Goal: Information Seeking & Learning: Learn about a topic

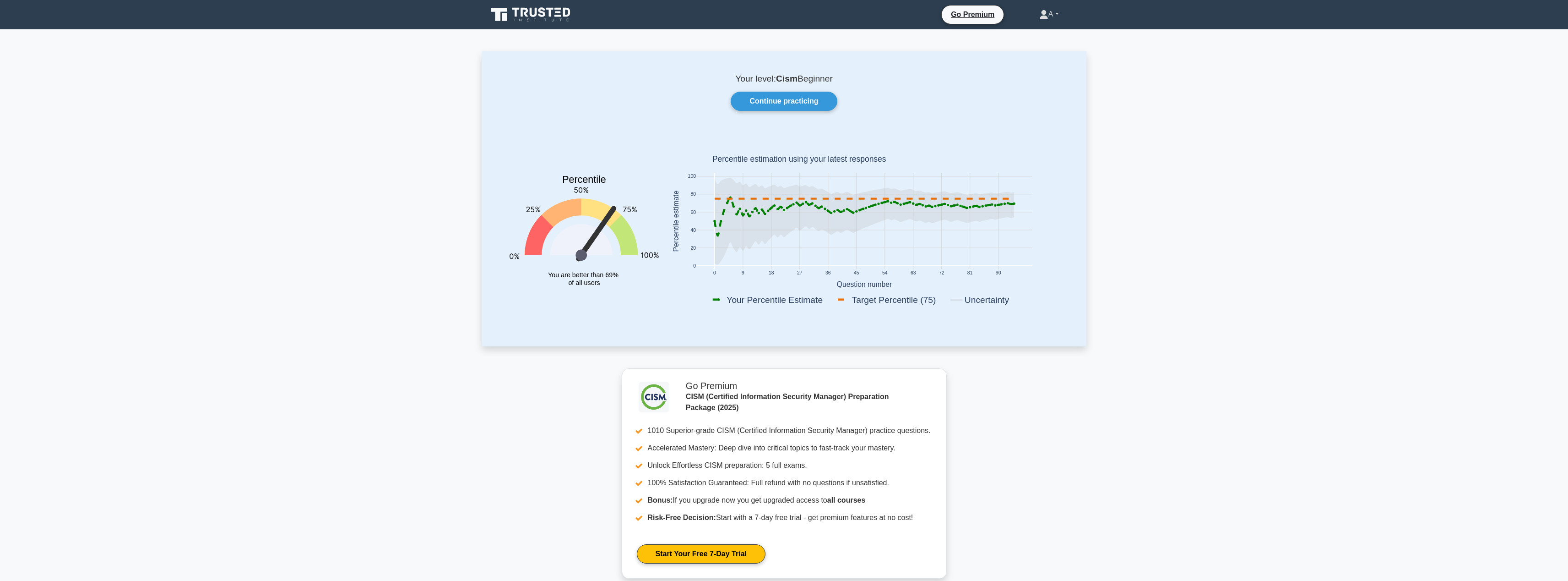
click at [1058, 12] on link "A" at bounding box center [1049, 14] width 64 height 18
click at [1058, 36] on link "Profile" at bounding box center [1054, 35] width 72 height 15
click at [1059, 13] on link "A" at bounding box center [1049, 14] width 64 height 18
click at [1023, 36] on link "Profile" at bounding box center [1054, 35] width 72 height 15
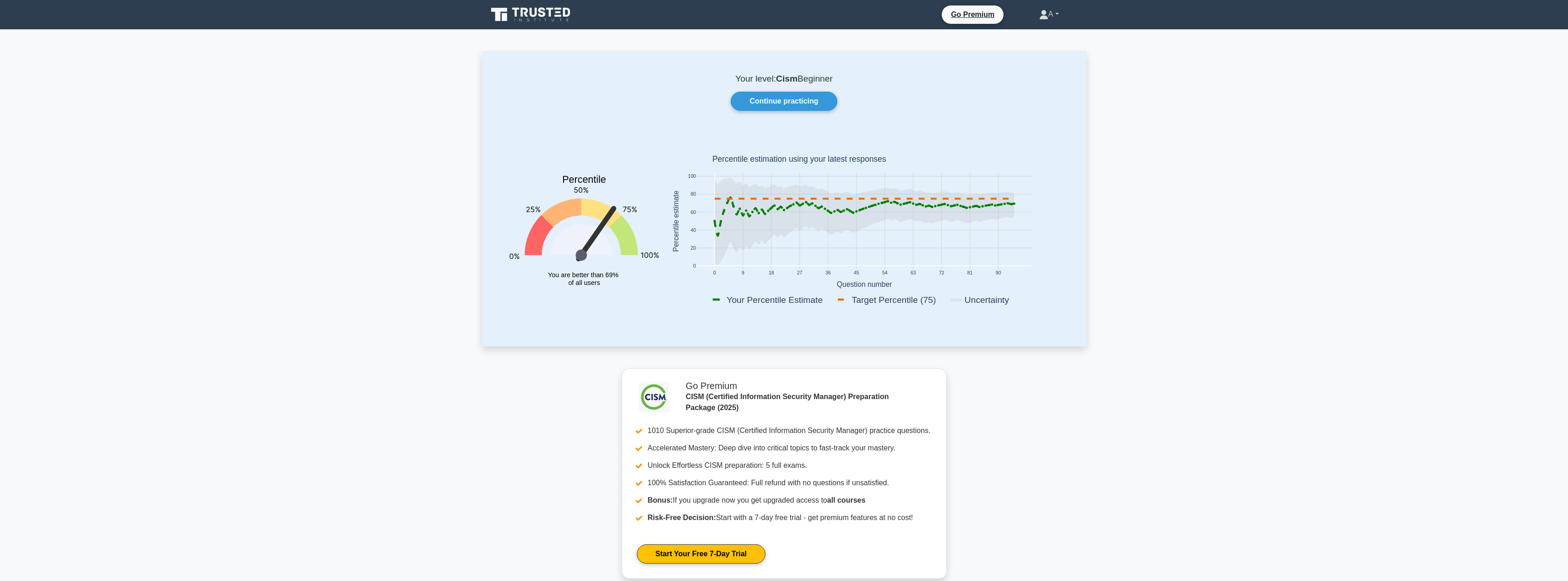
click at [1059, 13] on link "A" at bounding box center [1049, 14] width 64 height 18
click at [1041, 46] on link "Settings" at bounding box center [1054, 50] width 72 height 15
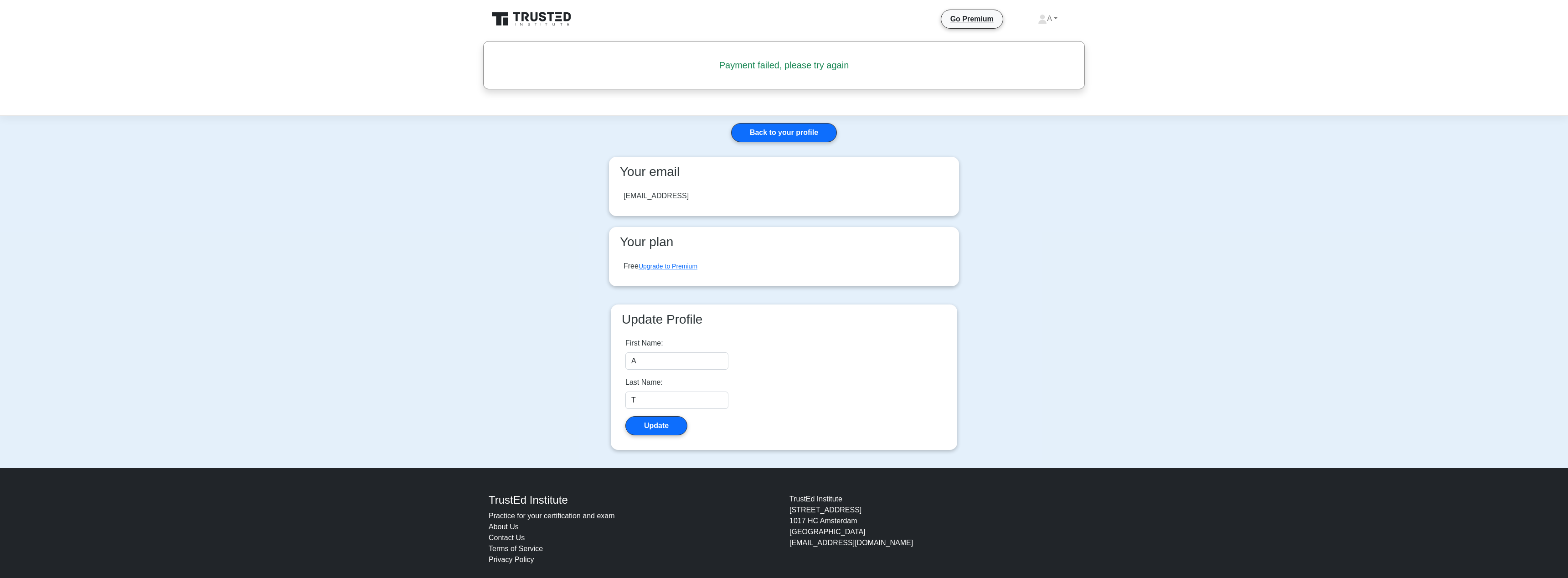
click at [635, 183] on div "at@a.aa" at bounding box center [783, 196] width 335 height 26
click at [632, 190] on div "at@a.aa" at bounding box center [656, 196] width 65 height 11
click at [688, 190] on div "at@a.aa" at bounding box center [656, 196] width 65 height 11
click at [801, 60] on h5 "Payment failed, please try again" at bounding box center [783, 65] width 561 height 11
click at [1055, 10] on link "A" at bounding box center [1048, 19] width 63 height 18
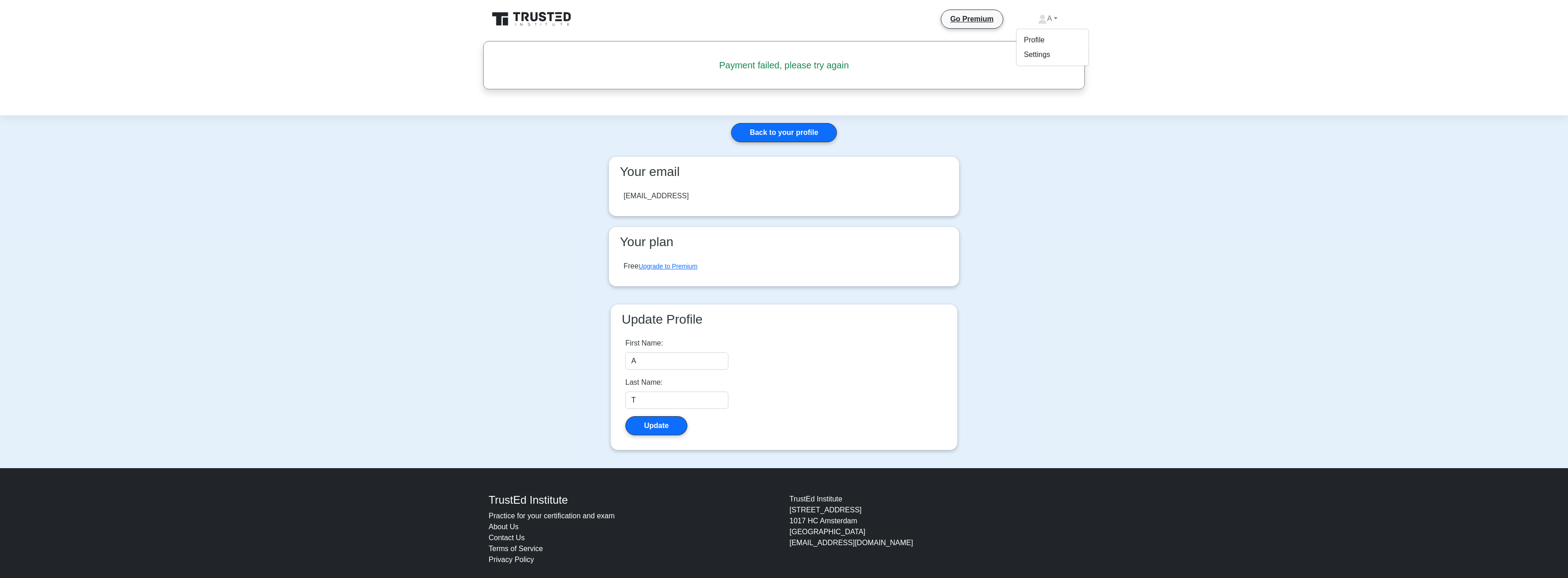
drag, startPoint x: 936, startPoint y: 130, endPoint x: 826, endPoint y: 139, distance: 110.4
click at [936, 130] on div "Back to your profile Your email at@a.aa Your plan Free Upgrade to Premium Updat…" at bounding box center [783, 291] width 365 height 352
click at [1076, 171] on main "Back to your profile Your email at@a.aa Your plan Free Upgrade to Premium Updat…" at bounding box center [784, 291] width 1568 height 352
click at [1053, 12] on link "A" at bounding box center [1048, 19] width 63 height 18
click at [1049, 199] on main "Back to your profile Your email at@a.aa Your plan Free Upgrade to Premium Updat…" at bounding box center [784, 291] width 1568 height 352
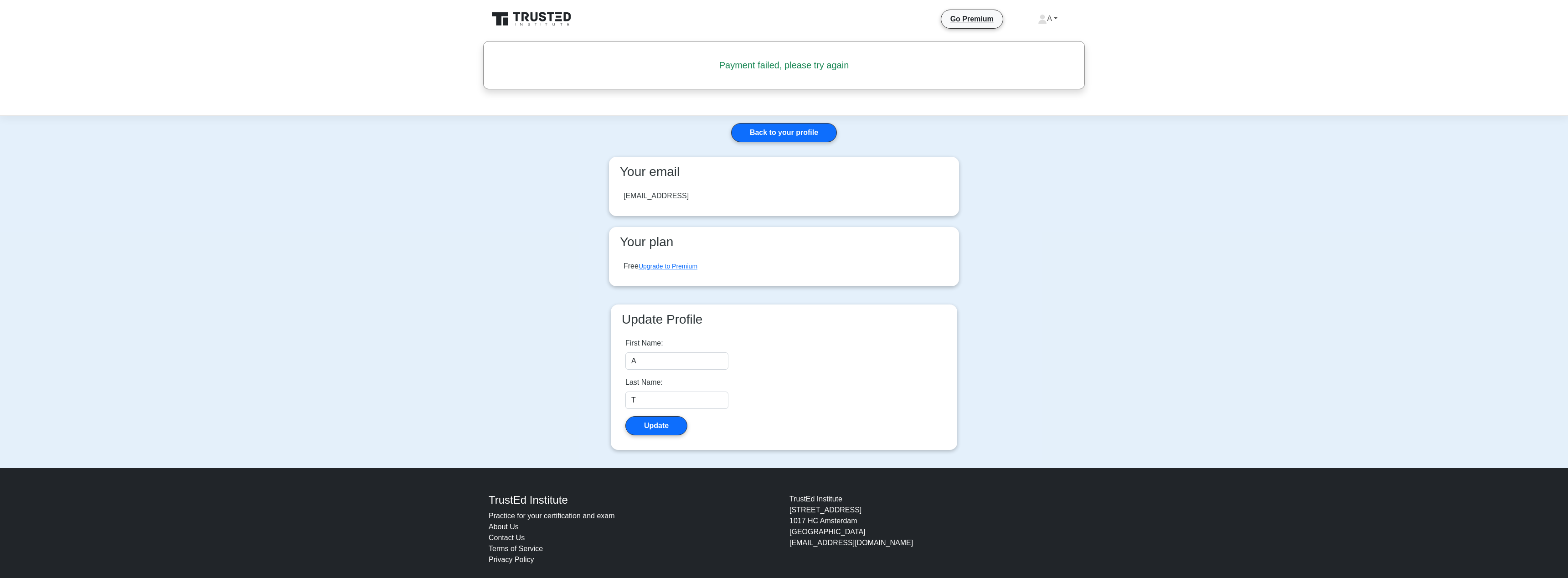
click at [1048, 13] on link "A" at bounding box center [1048, 19] width 63 height 18
click at [800, 123] on link "Back to your profile" at bounding box center [784, 132] width 106 height 19
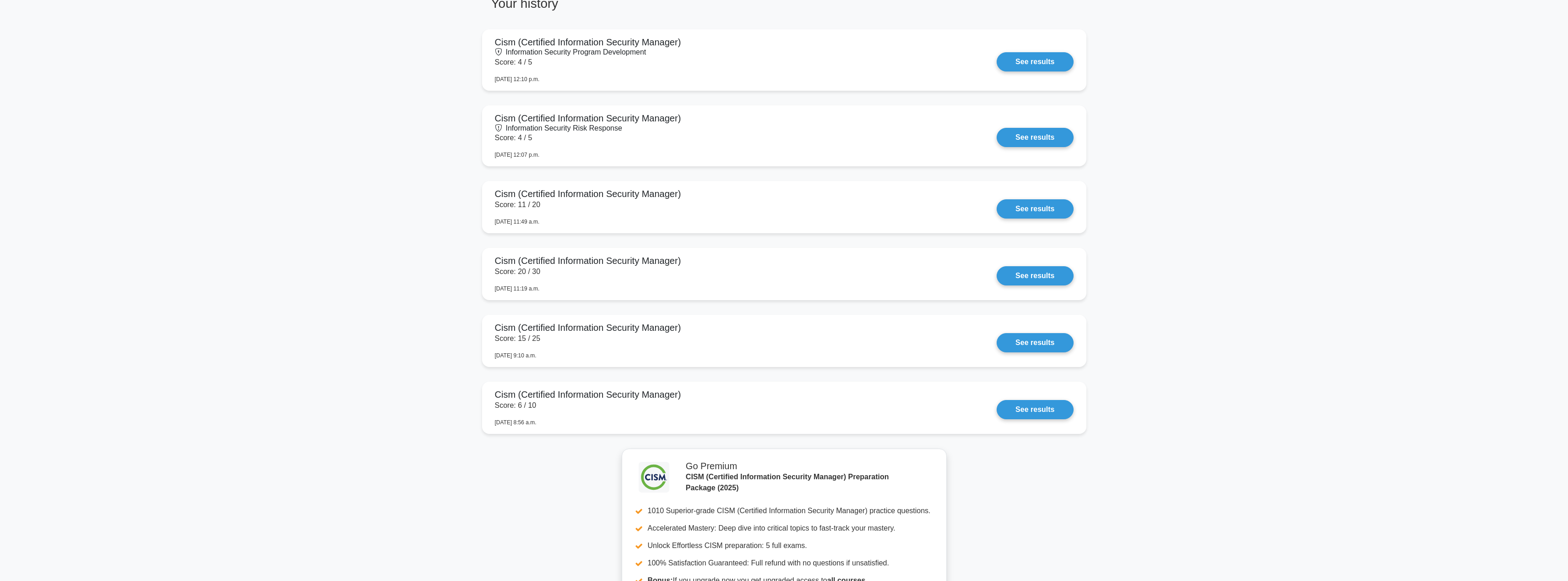
click at [1157, 214] on main "Your level: Cism Beginner Continue practicing Percentile You are better than 69…" at bounding box center [784, 40] width 1568 height 1488
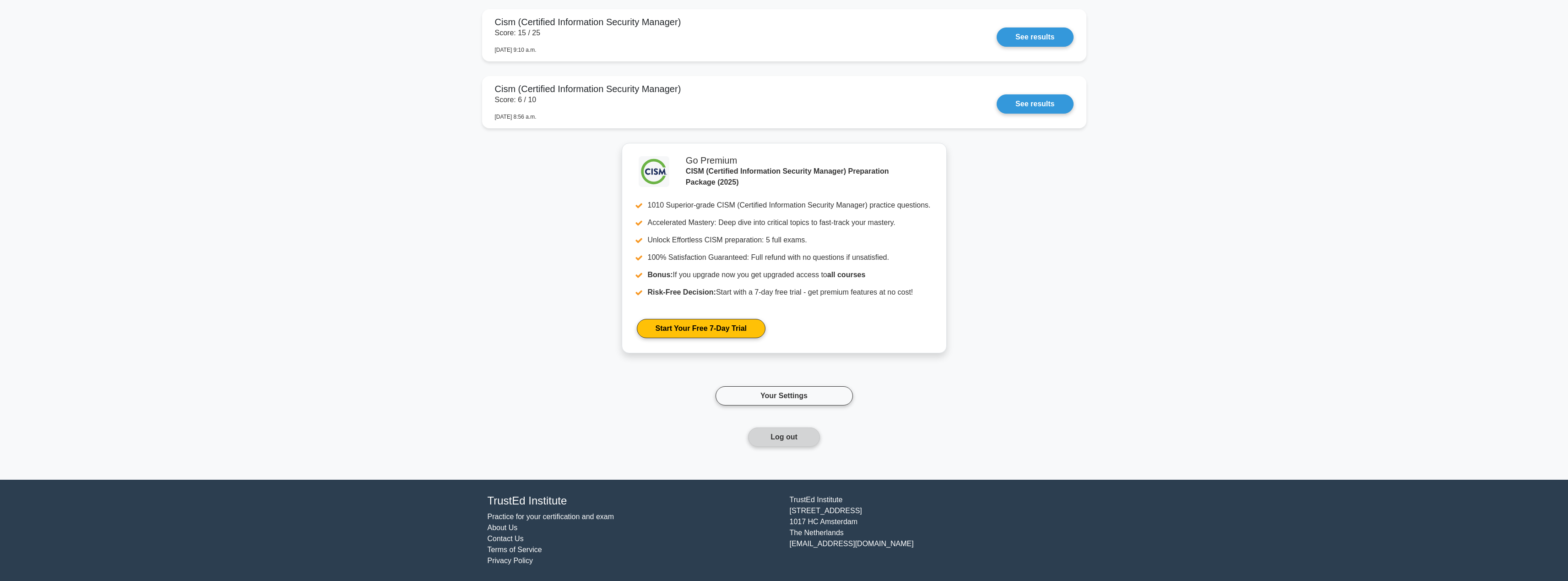
click at [772, 434] on button "Log out" at bounding box center [784, 437] width 72 height 19
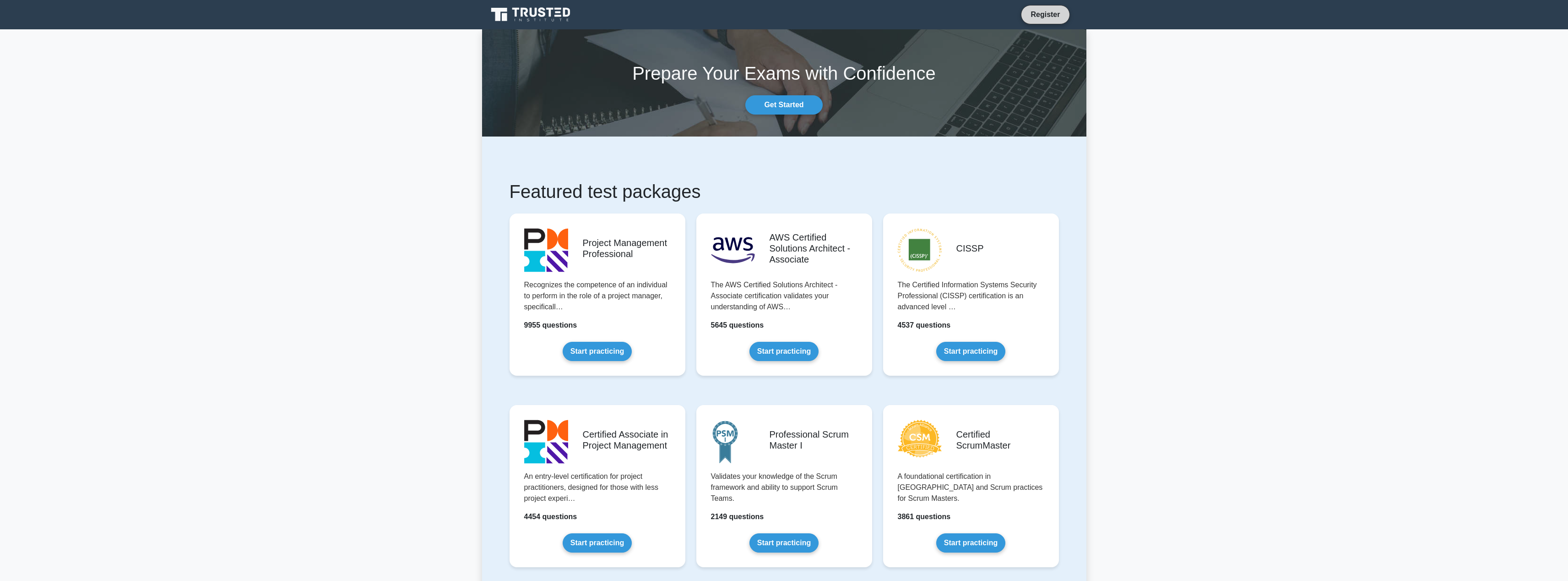
click at [1037, 16] on link "Register" at bounding box center [1045, 14] width 40 height 12
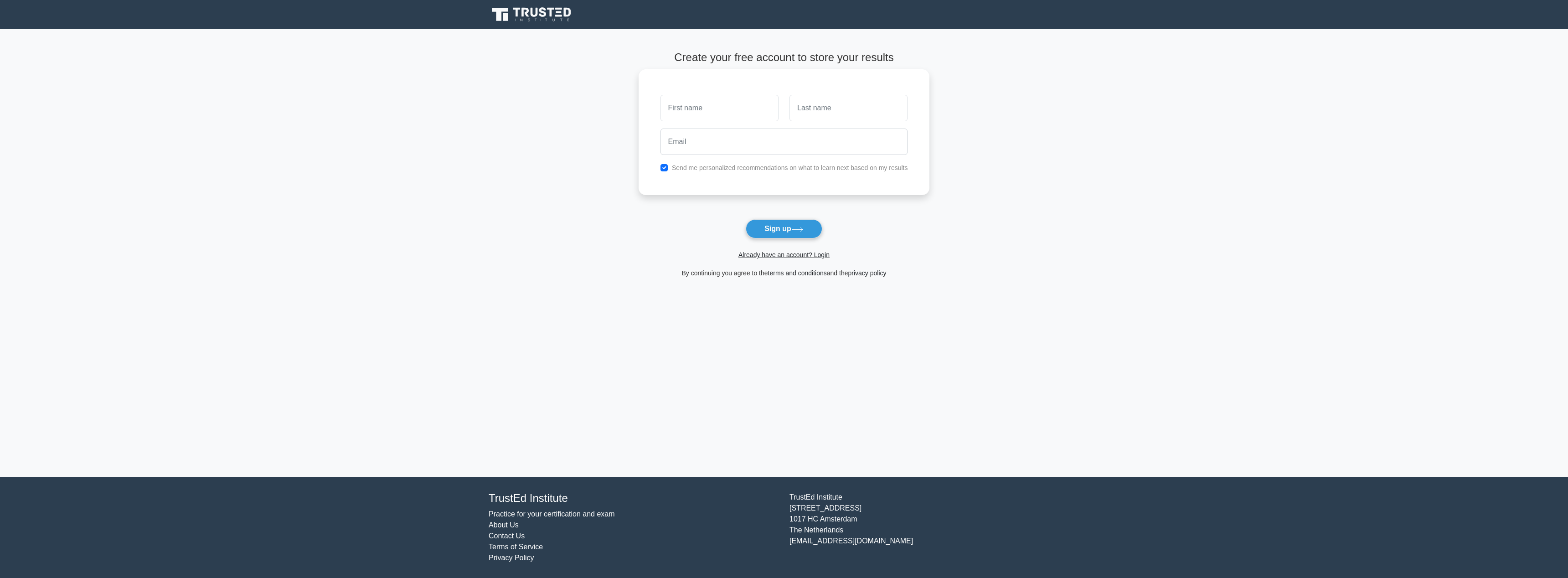
click at [736, 99] on input "text" at bounding box center [719, 108] width 118 height 26
type input "Ats"
type input "Teppan"
type input "ats.teppan@gmail.com"
click at [733, 168] on label "Send me personalized recommendations on what to learn next based on my results" at bounding box center [790, 168] width 236 height 7
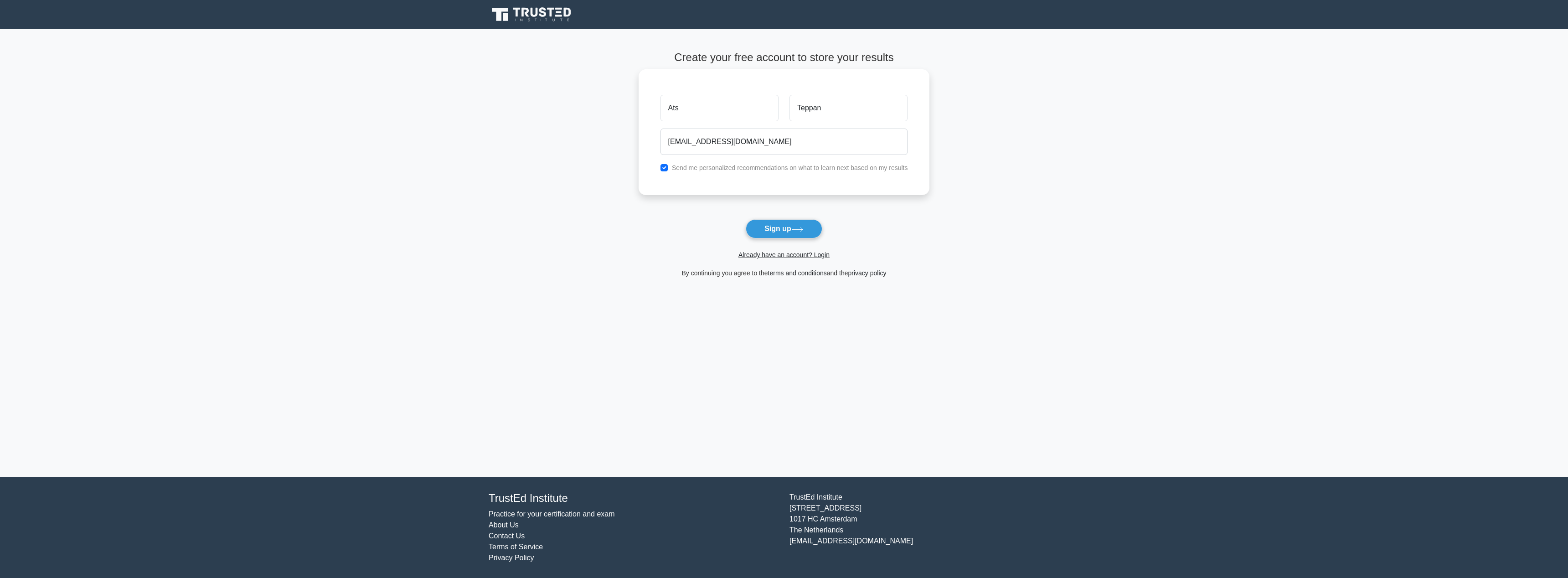
click at [735, 165] on label "Send me personalized recommendations on what to learn next based on my results" at bounding box center [790, 168] width 236 height 7
click at [664, 164] on input "checkbox" at bounding box center [664, 168] width 7 height 7
checkbox input "false"
click at [776, 219] on button "Sign up" at bounding box center [784, 228] width 77 height 19
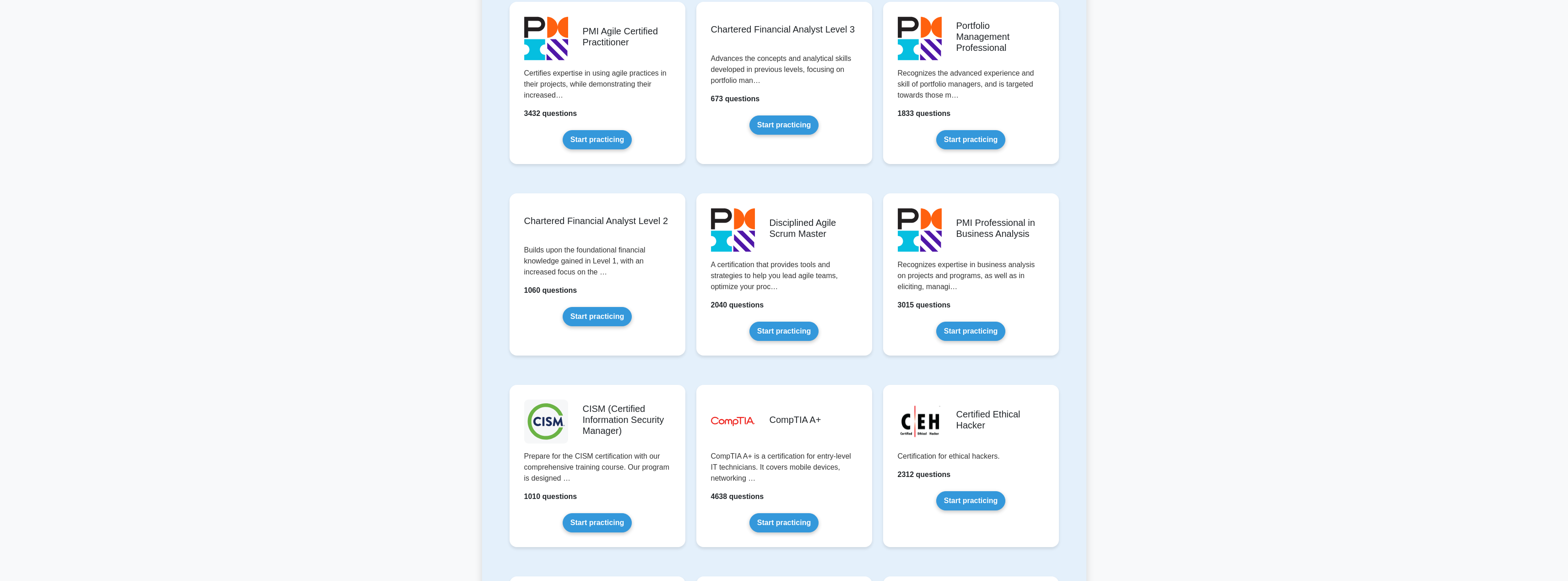
scroll to position [1191, 0]
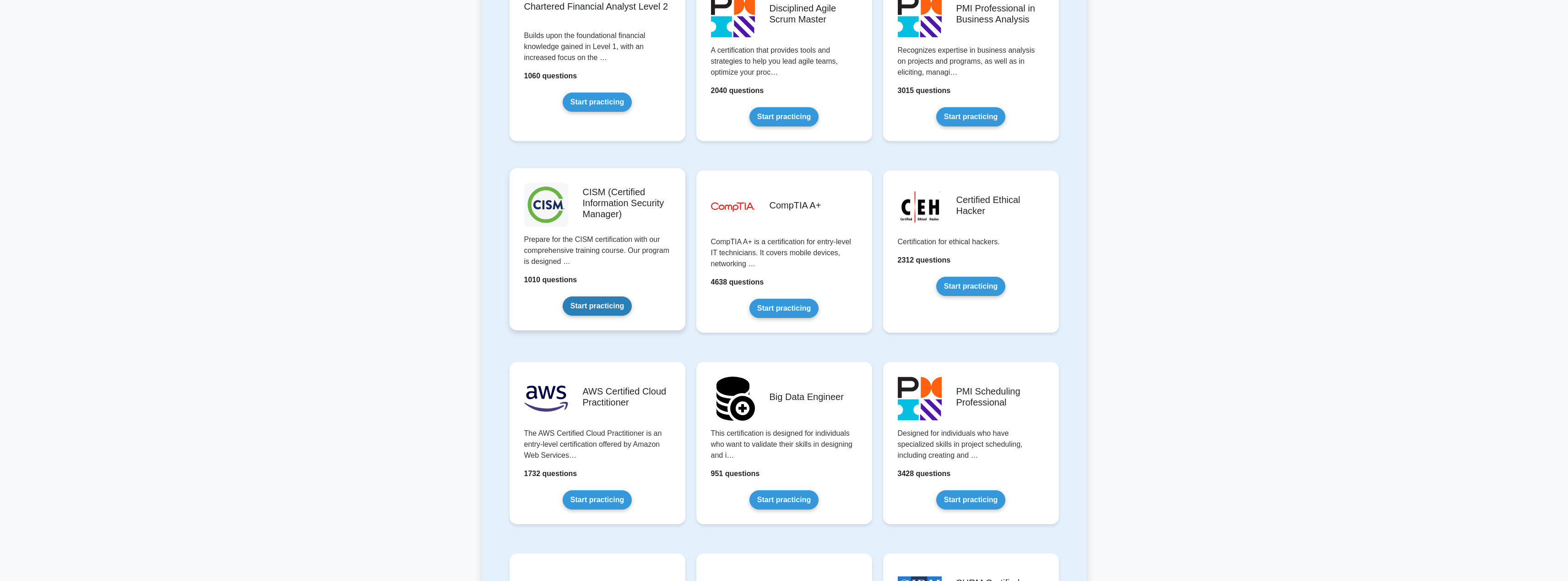
click at [611, 310] on link "Start practicing" at bounding box center [597, 305] width 69 height 19
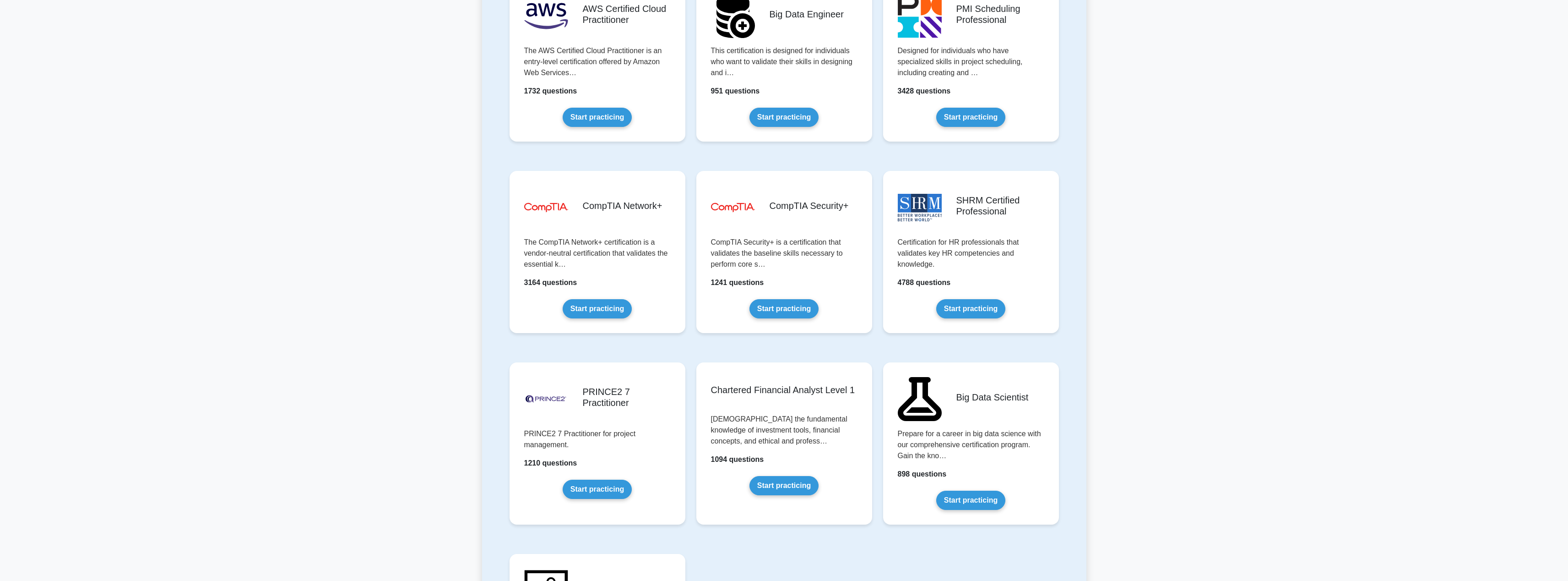
scroll to position [1299, 0]
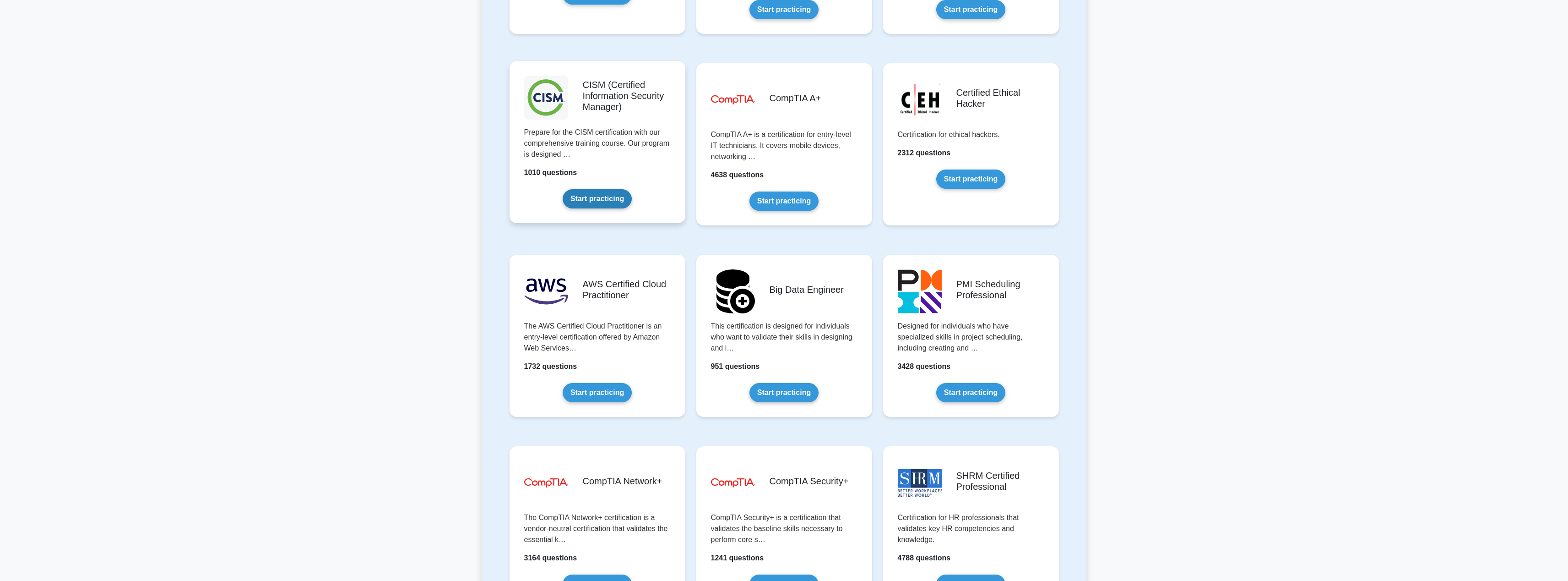
click at [602, 199] on link "Start practicing" at bounding box center [597, 198] width 69 height 19
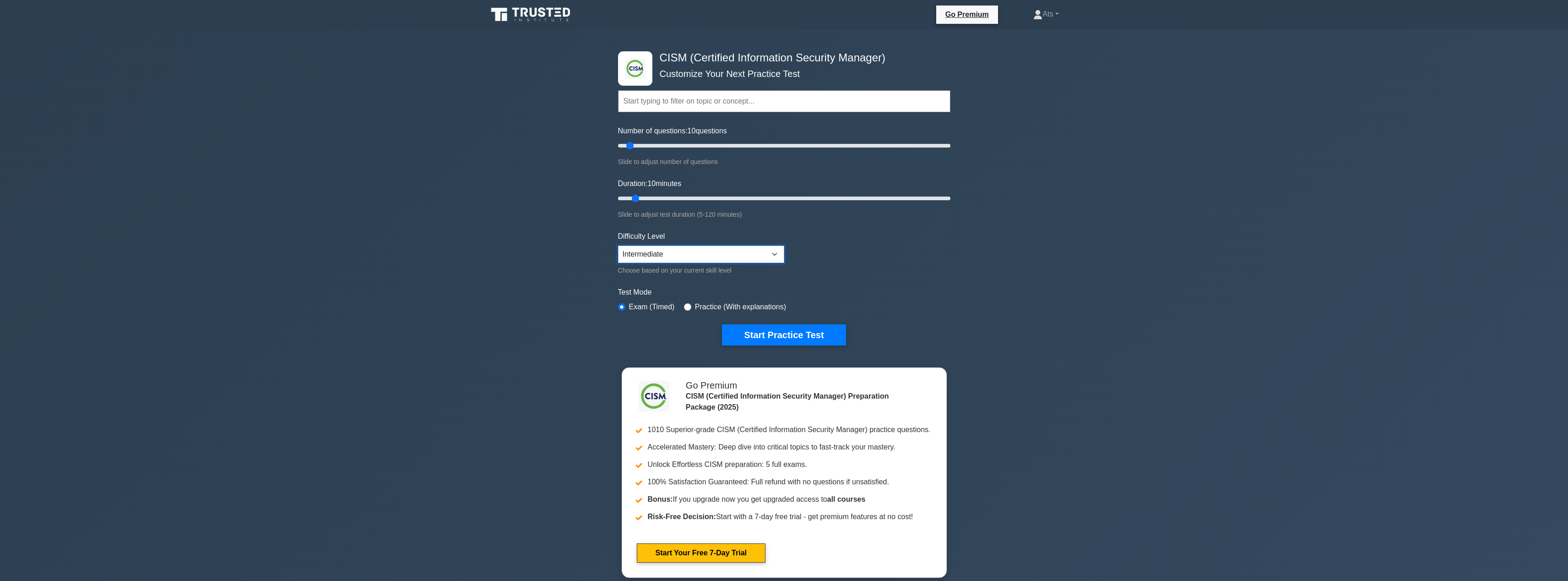
click at [767, 248] on select "Beginner Intermediate Expert" at bounding box center [701, 254] width 166 height 17
select select "expert"
click at [618, 245] on select "Beginner Intermediate Expert" at bounding box center [701, 254] width 166 height 17
type input "25"
click at [672, 197] on input "Duration: 10 minutes" at bounding box center [784, 198] width 333 height 11
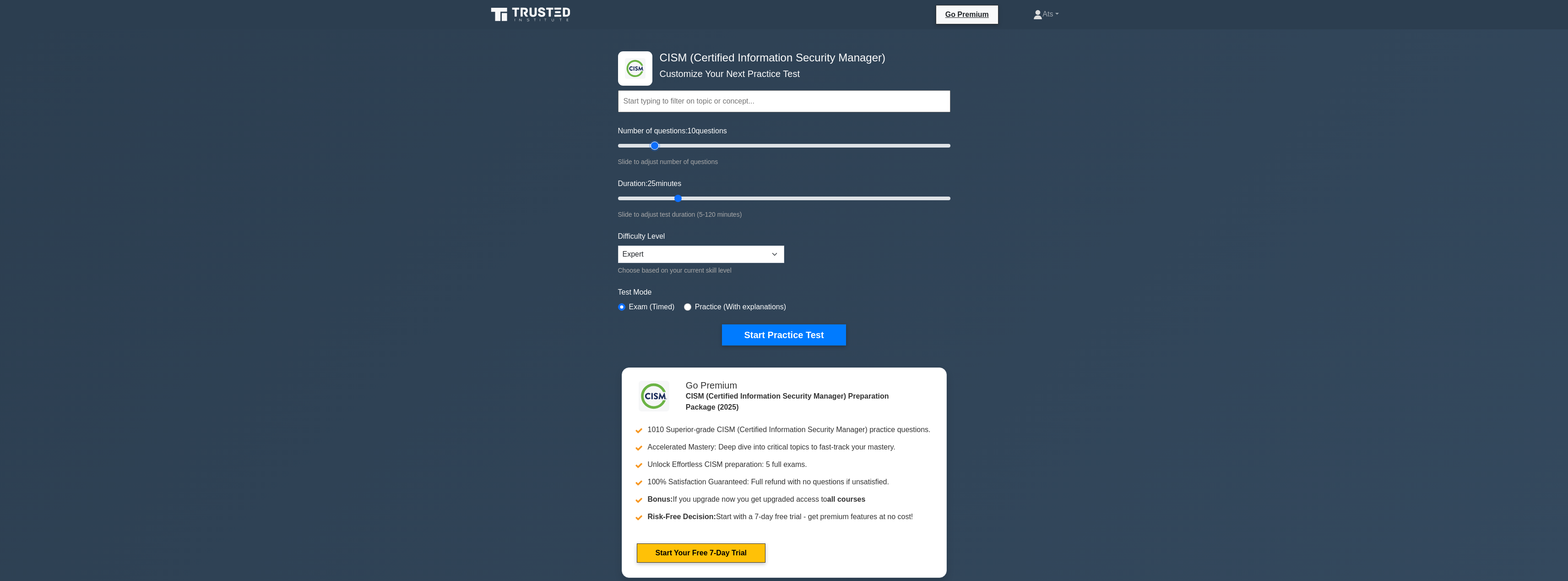
type input "25"
click at [658, 149] on input "Number of questions: 10 questions" at bounding box center [784, 146] width 333 height 11
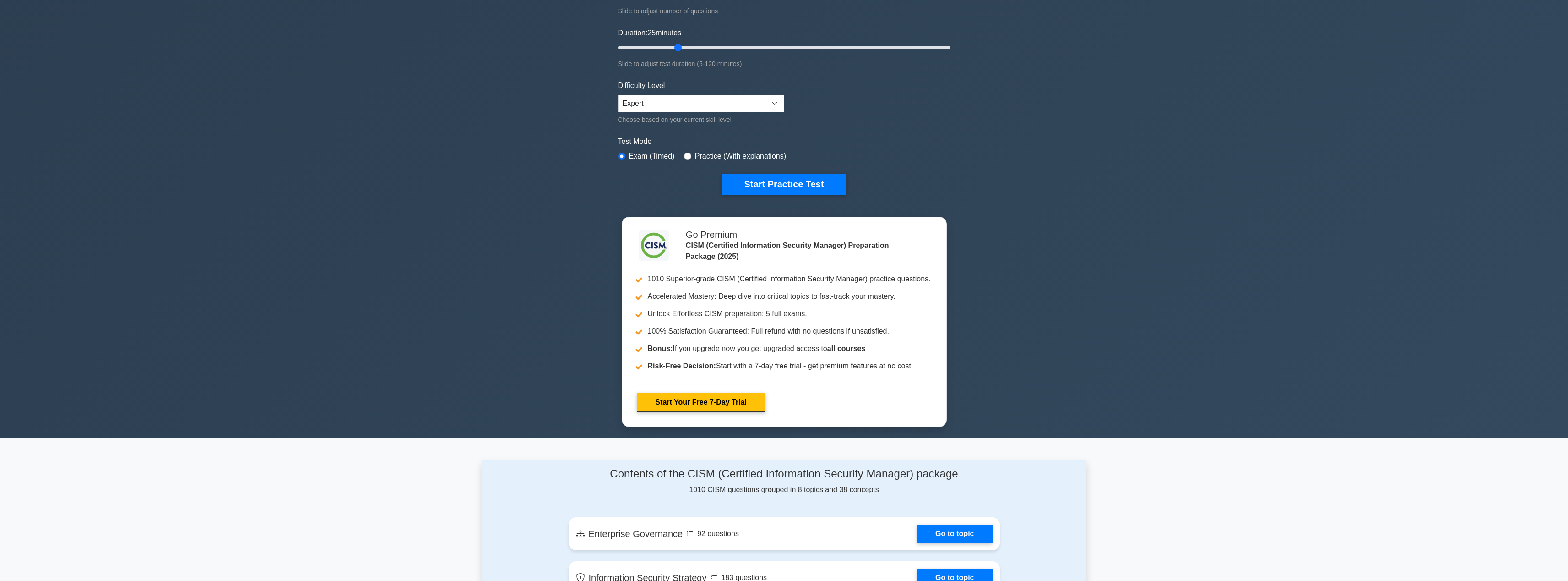
scroll to position [160, 0]
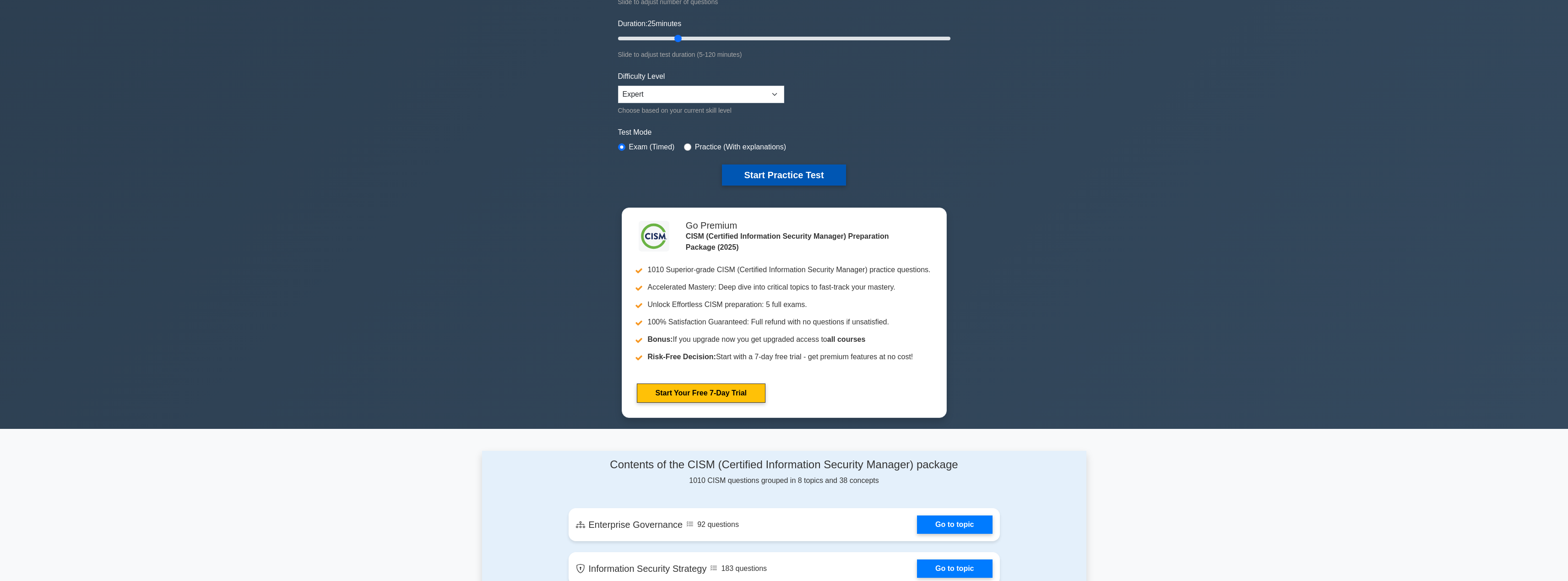
click at [809, 178] on button "Start Practice Test" at bounding box center [784, 175] width 123 height 21
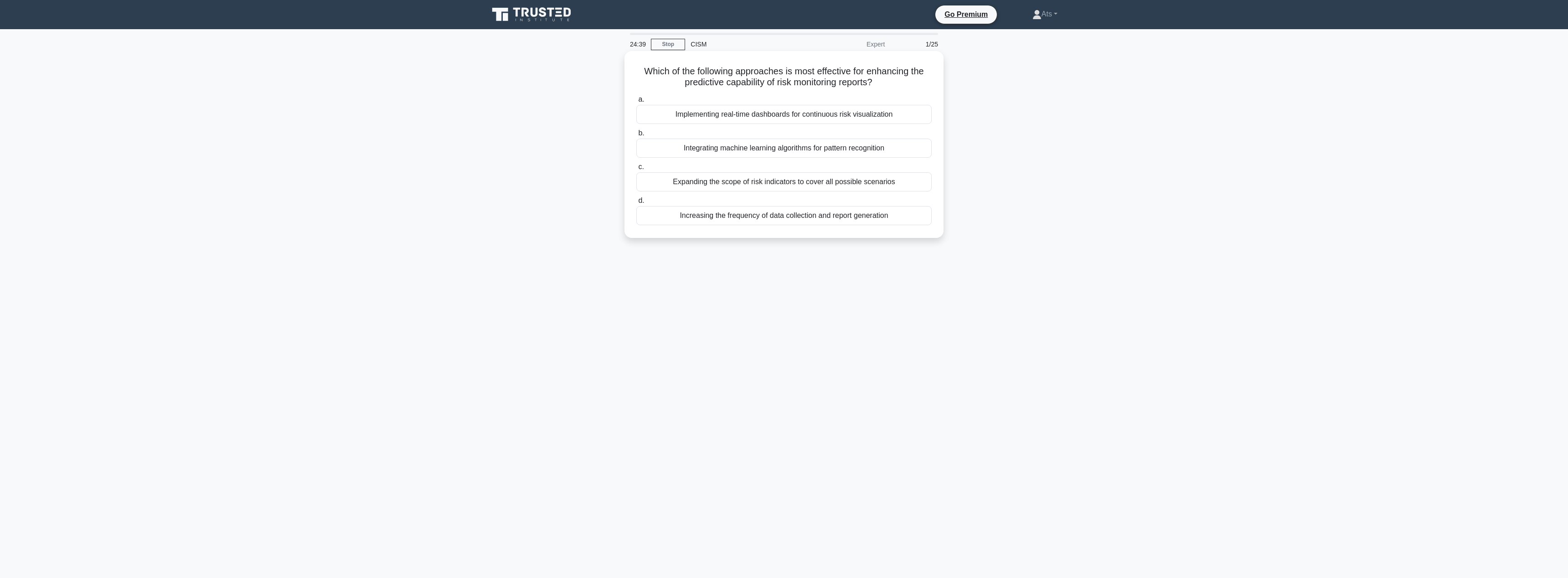
click at [876, 117] on div "Implementing real-time dashboards for continuous risk visualization" at bounding box center [783, 114] width 295 height 19
click at [636, 102] on input "a. Implementing real-time dashboards for continuous risk visualization" at bounding box center [636, 100] width 0 height 6
click at [738, 106] on div "Establishing a comprehensive list of all potential risks facing the organization" at bounding box center [783, 114] width 295 height 19
click at [636, 102] on input "a. Establishing a comprehensive list of all potential risks facing the organiza…" at bounding box center [636, 100] width 0 height 6
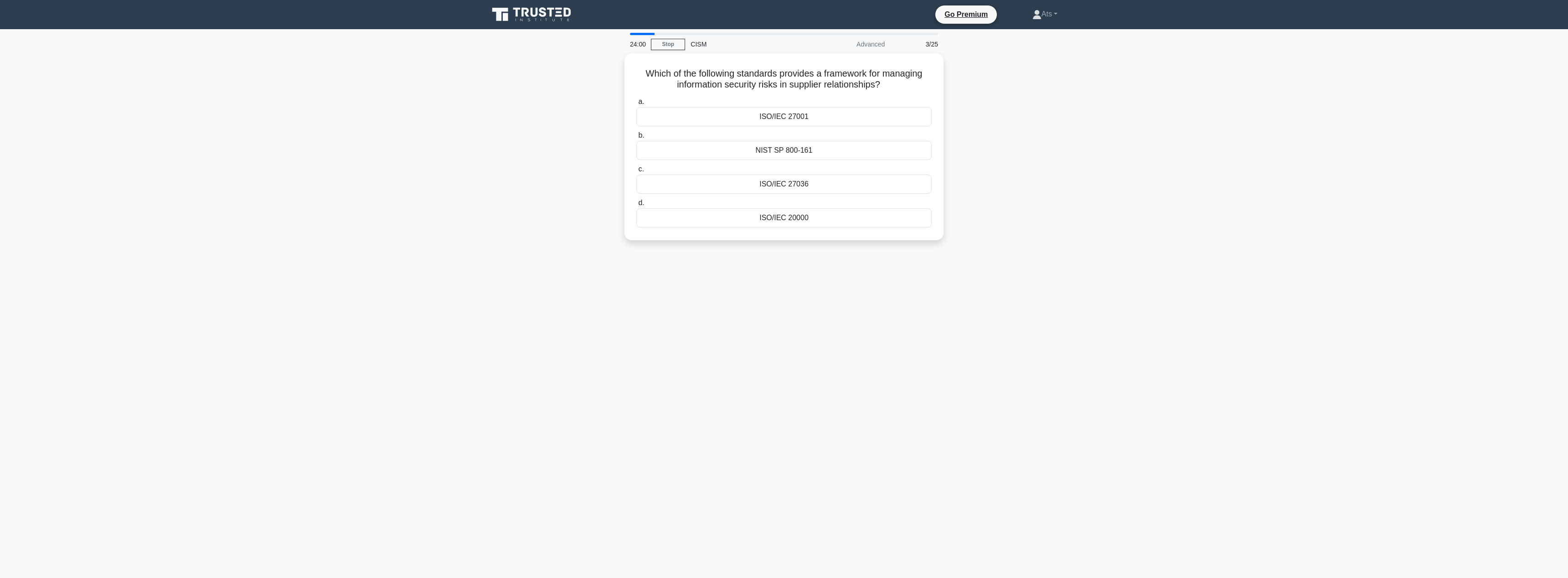
click at [1362, 154] on main "24:00 Stop CISM Advanced 3/25 Which of the following standards provides a frame…" at bounding box center [784, 304] width 1568 height 549
click at [872, 188] on div "ISO/IEC 27036" at bounding box center [783, 181] width 295 height 19
click at [636, 170] on input "c. ISO/IEC 27036" at bounding box center [636, 167] width 0 height 6
click at [772, 184] on div "Conducting a full-scale incident simulation exercise" at bounding box center [783, 181] width 295 height 19
click at [636, 170] on input "c. Conducting a full-scale incident simulation exercise" at bounding box center [636, 167] width 0 height 6
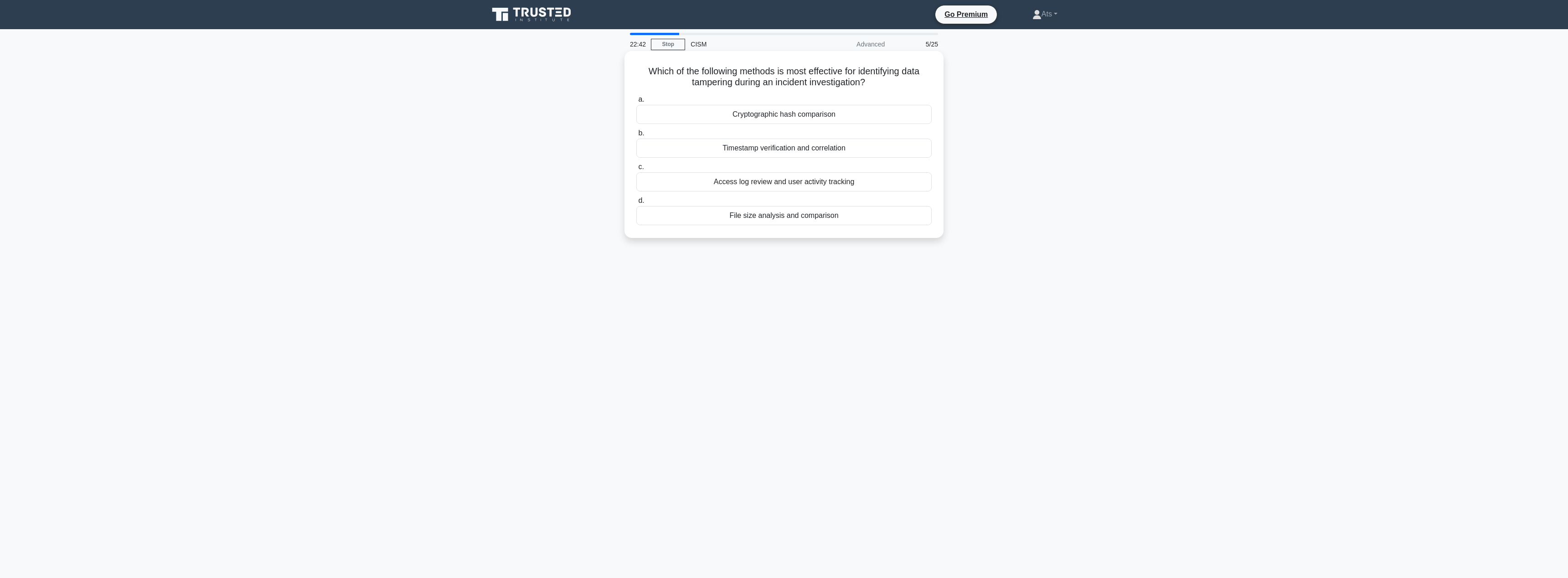
click at [808, 145] on div "Timestamp verification and correlation" at bounding box center [783, 148] width 295 height 19
click at [636, 136] on input "b. Timestamp verification and correlation" at bounding box center [636, 133] width 0 height 6
click at [812, 182] on div "Risk assessment" at bounding box center [783, 181] width 295 height 19
click at [636, 170] on input "c. Risk assessment" at bounding box center [636, 167] width 0 height 6
click at [903, 156] on div "Combining automated scanning with manual penetration testing" at bounding box center [783, 159] width 295 height 19
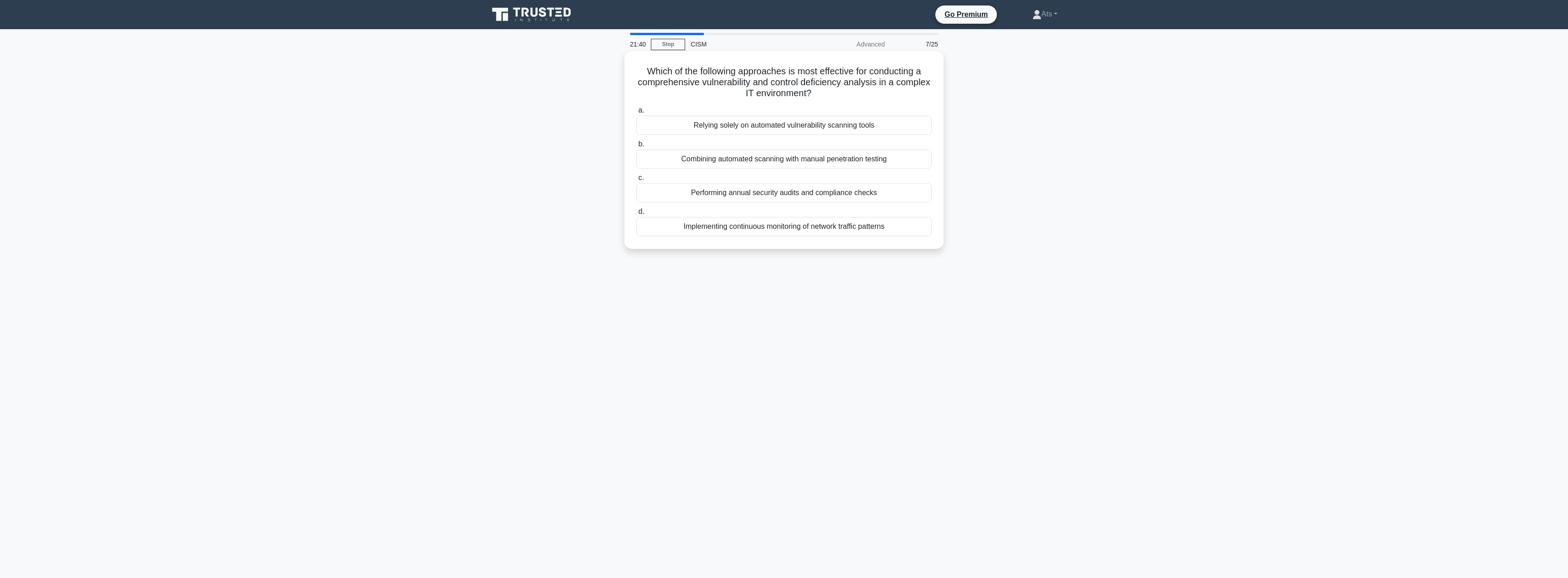
click at [636, 147] on input "b. Combining automated scanning with manual penetration testing" at bounding box center [636, 144] width 0 height 6
click at [820, 115] on div "Red team exercises" at bounding box center [783, 114] width 295 height 19
click at [636, 102] on input "a. Red team exercises" at bounding box center [636, 100] width 0 height 6
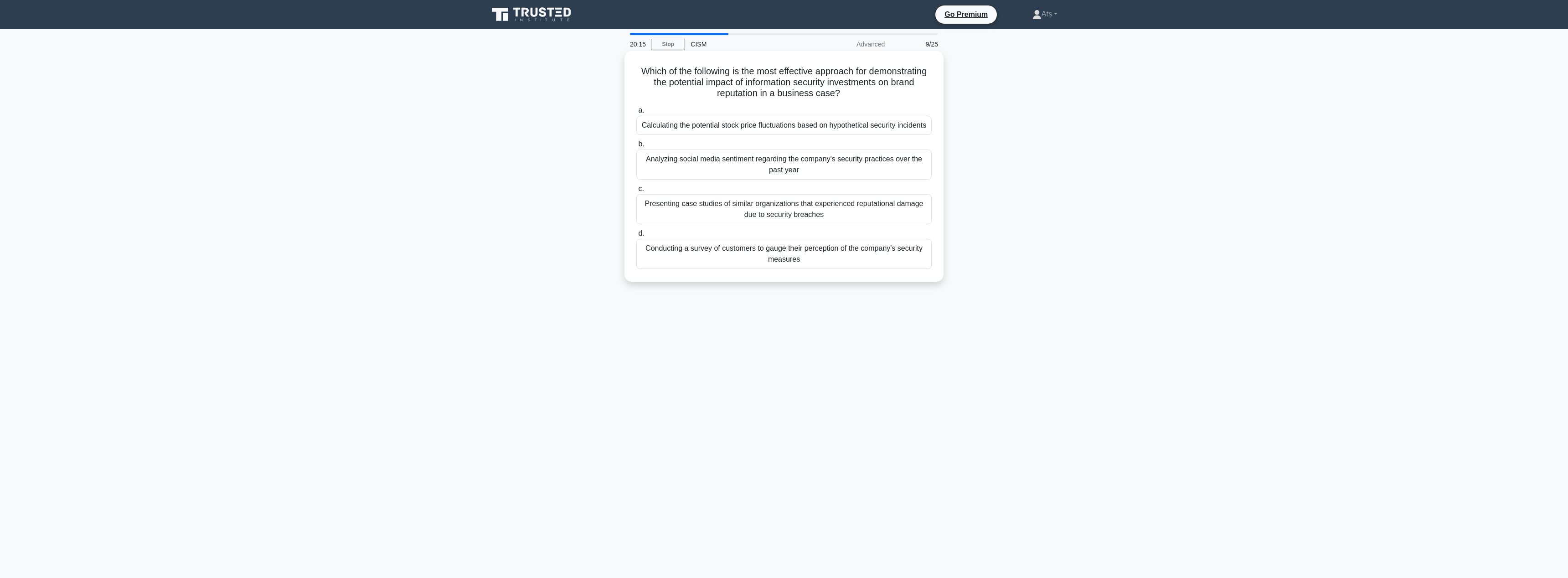
click at [807, 202] on div "Presenting case studies of similar organizations that experienced reputational …" at bounding box center [783, 209] width 295 height 30
click at [636, 192] on input "c. Presenting case studies of similar organizations that experienced reputation…" at bounding box center [636, 189] width 0 height 6
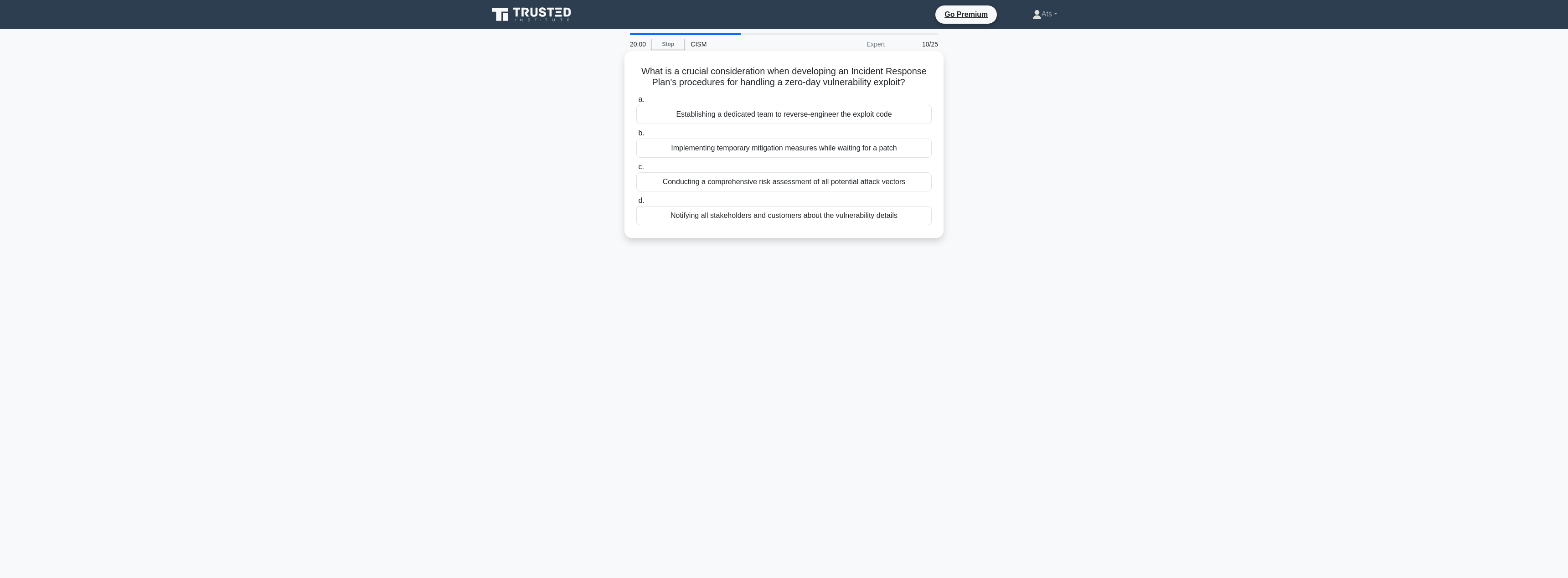
click at [881, 149] on div "Implementing temporary mitigation measures while waiting for a patch" at bounding box center [783, 148] width 295 height 19
click at [636, 136] on input "b. Implementing temporary mitigation measures while waiting for a patch" at bounding box center [636, 133] width 0 height 6
click at [802, 163] on div "Regulatory compliance issues in different jurisdictions" at bounding box center [783, 159] width 295 height 19
click at [636, 147] on input "b. Regulatory compliance issues in different jurisdictions" at bounding box center [636, 144] width 0 height 6
click at [795, 111] on div "Using blockchain for storing all backup data in a decentralized manner" at bounding box center [783, 114] width 295 height 19
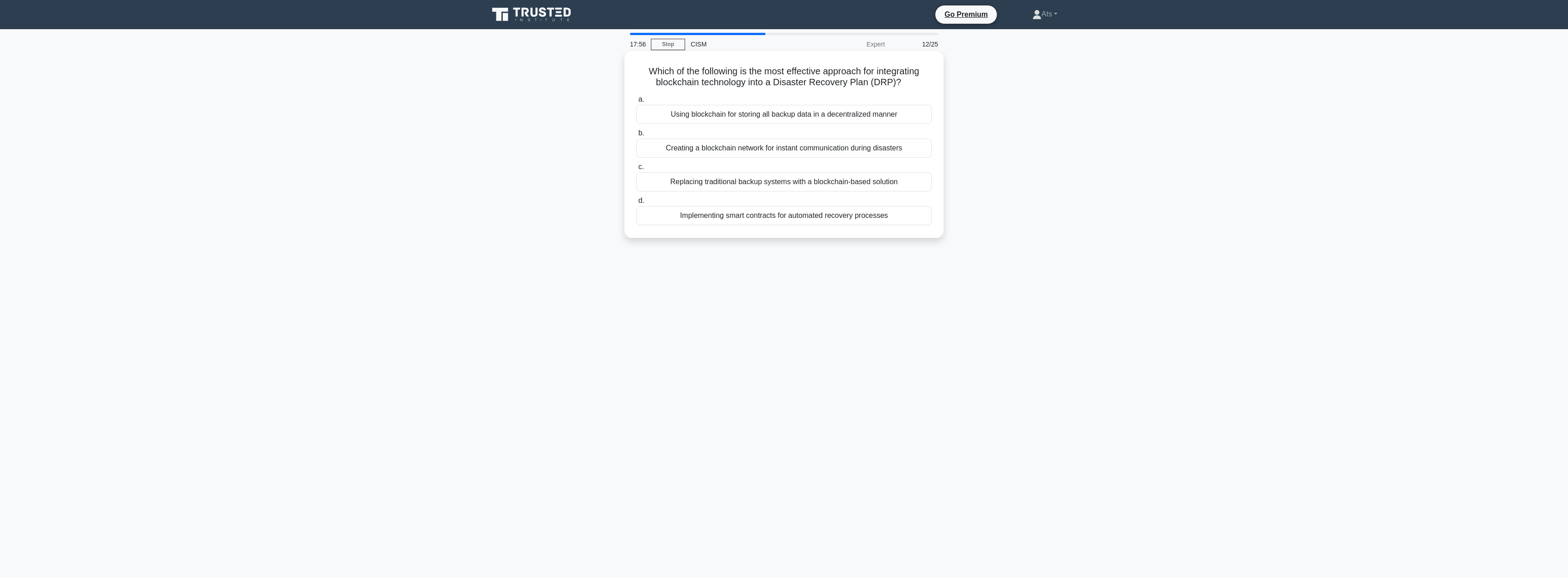
click at [636, 102] on input "a. Using blockchain for storing all backup data in a decentralized manner" at bounding box center [636, 100] width 0 height 6
click at [829, 158] on div "Implementing continuous monitoring tools" at bounding box center [783, 159] width 295 height 19
click at [636, 147] on input "b. Implementing continuous monitoring tools" at bounding box center [636, 144] width 0 height 6
click at [865, 214] on div "Risk mitigation through alternative controls" at bounding box center [783, 215] width 295 height 19
click at [636, 204] on input "d. Risk mitigation through alternative controls" at bounding box center [636, 201] width 0 height 6
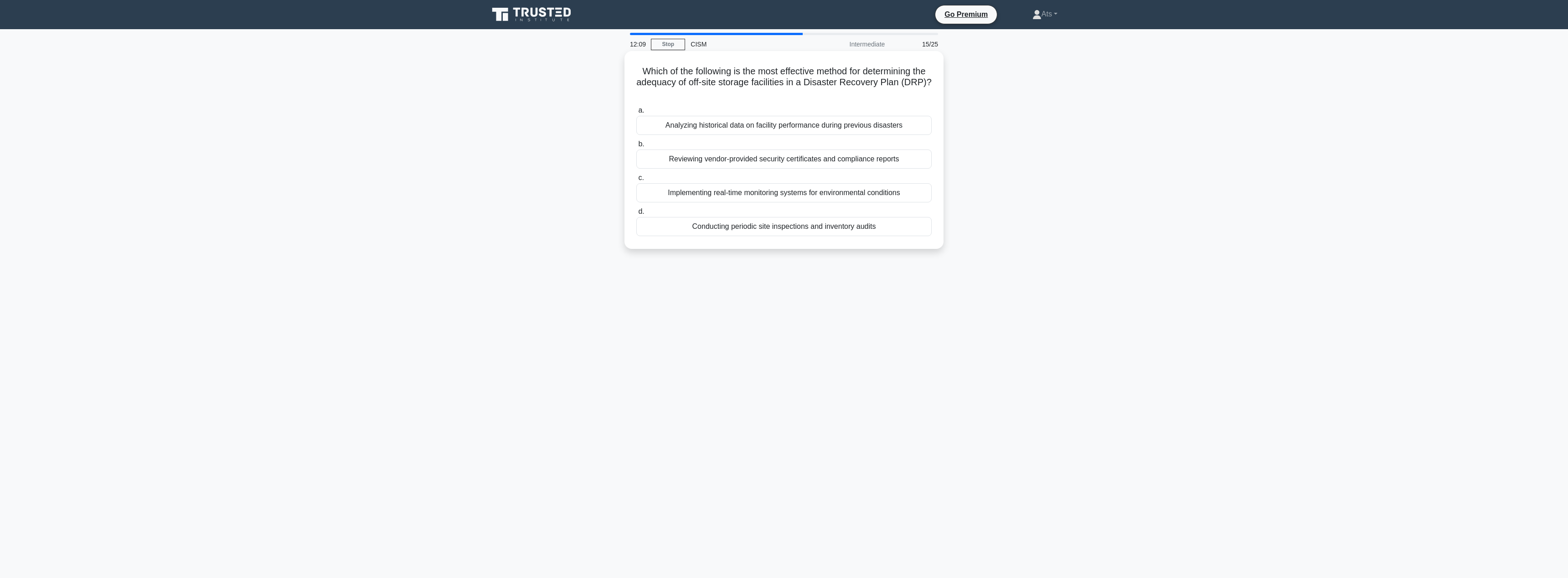
click at [892, 226] on div "Conducting periodic site inspections and inventory audits" at bounding box center [783, 226] width 295 height 19
click at [636, 215] on input "d. Conducting periodic site inspections and inventory audits" at bounding box center [636, 212] width 0 height 6
click at [1311, 198] on main "11:50 Stop CISM Advanced 16/25 In the context of risk and control ownership, wh…" at bounding box center [784, 304] width 1568 height 549
click at [880, 151] on div "Ensuring data quality and integrity within their assigned domain" at bounding box center [783, 148] width 295 height 19
click at [636, 136] on input "b. Ensuring data quality and integrity within their assigned domain" at bounding box center [636, 133] width 0 height 6
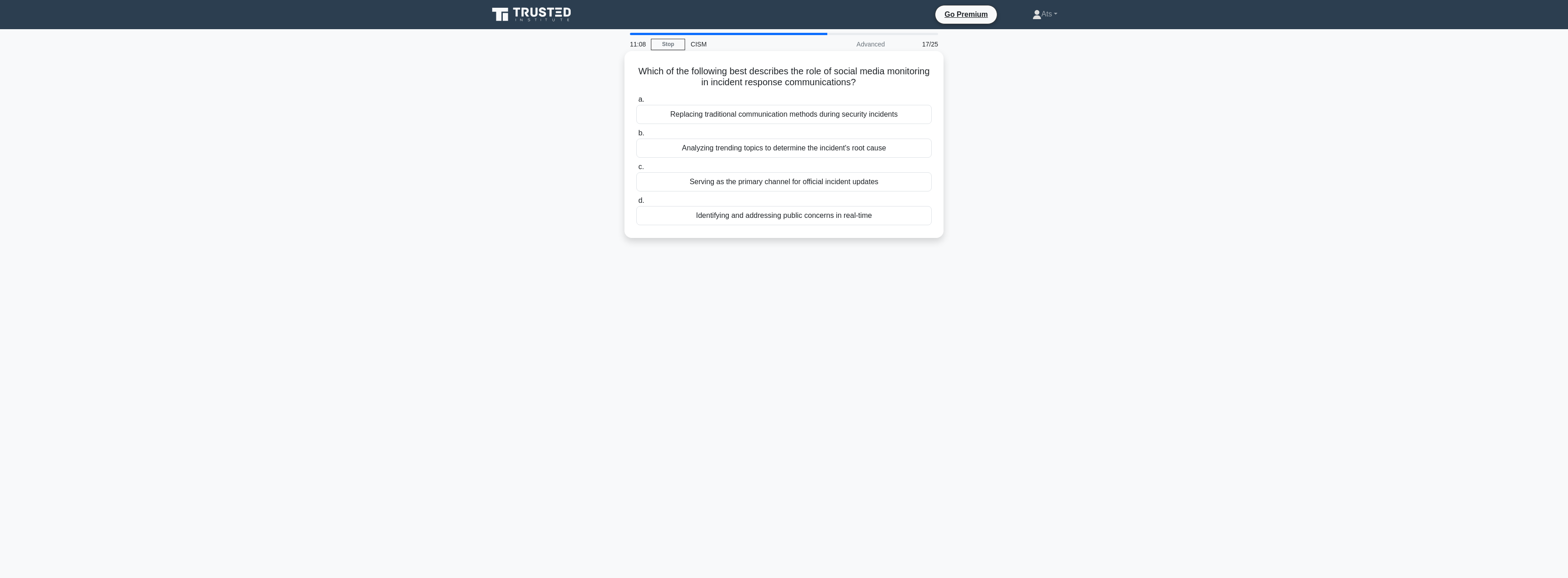
click at [878, 218] on div "Identifying and addressing public concerns in real-time" at bounding box center [783, 215] width 295 height 19
click at [636, 204] on input "d. Identifying and addressing public concerns in real-time" at bounding box center [636, 201] width 0 height 6
click at [774, 192] on div "Conduct a comprehensive risk assessment and update security controls" at bounding box center [783, 192] width 295 height 19
click at [636, 181] on input "c. Conduct a comprehensive risk assessment and update security controls" at bounding box center [636, 178] width 0 height 6
click at [836, 117] on div "An AI-powered system for detecting and neutralizing advanced persistent threats" at bounding box center [783, 114] width 295 height 19
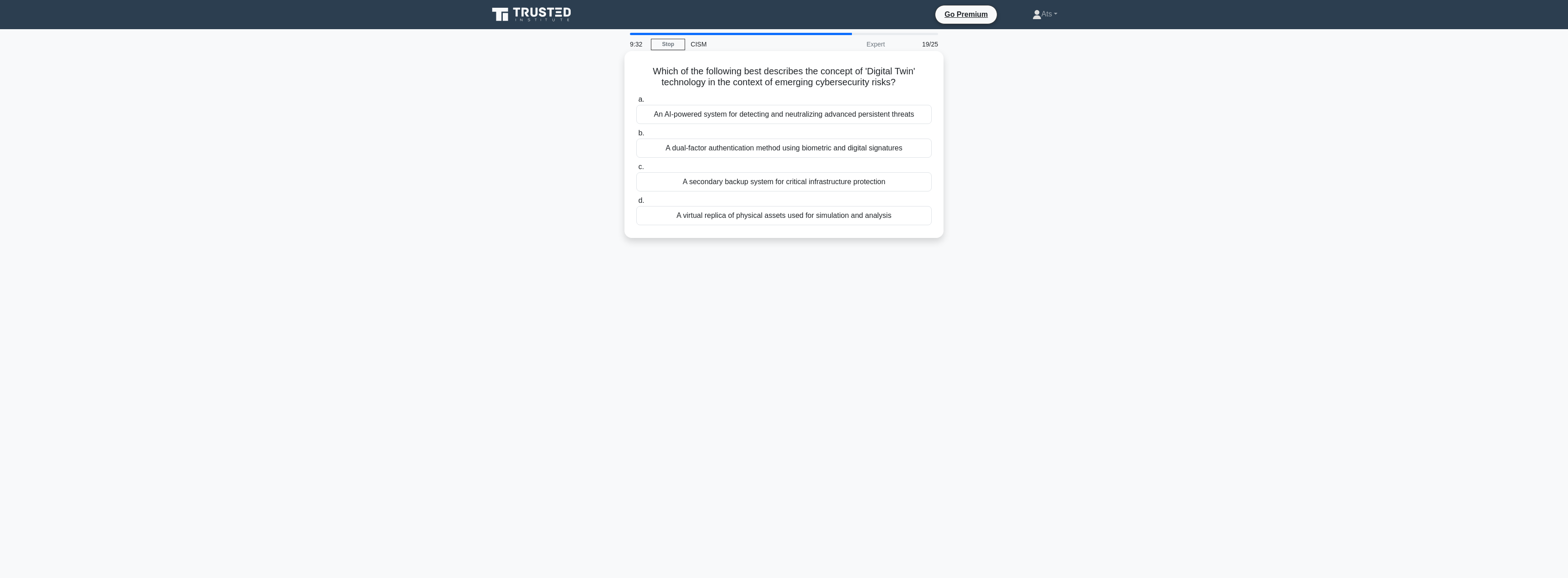
click at [636, 102] on input "a. An AI-powered system for detecting and neutralizing advanced persistent thre…" at bounding box center [636, 100] width 0 height 6
click at [760, 119] on div "Conducting annual classification audits by external consultants" at bounding box center [783, 125] width 295 height 19
click at [636, 113] on input "a. Conducting annual classification audits by external consultants" at bounding box center [636, 111] width 0 height 6
click at [873, 151] on div "Maintain a record of all data access requests for 10 years" at bounding box center [783, 148] width 295 height 19
click at [636, 136] on input "b. Maintain a record of all data access requests for 10 years" at bounding box center [636, 133] width 0 height 6
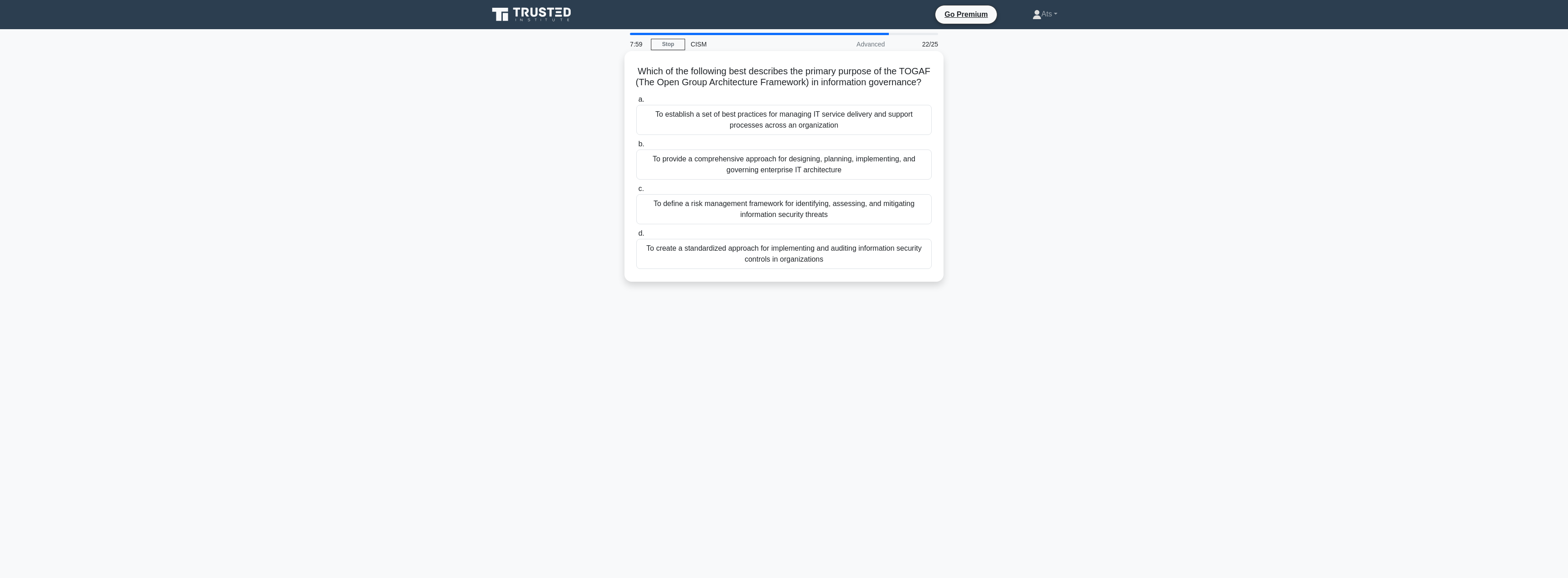
click at [811, 174] on div "To provide a comprehensive approach for designing, planning, implementing, and …" at bounding box center [783, 164] width 295 height 30
click at [636, 147] on input "b. To provide a comprehensive approach for designing, planning, implementing, a…" at bounding box center [636, 144] width 0 height 6
click at [802, 129] on div "Incorporating security scenarios into job interviews and initial training" at bounding box center [783, 125] width 295 height 19
click at [636, 113] on input "a. Incorporating security scenarios into job interviews and initial training" at bounding box center [636, 111] width 0 height 6
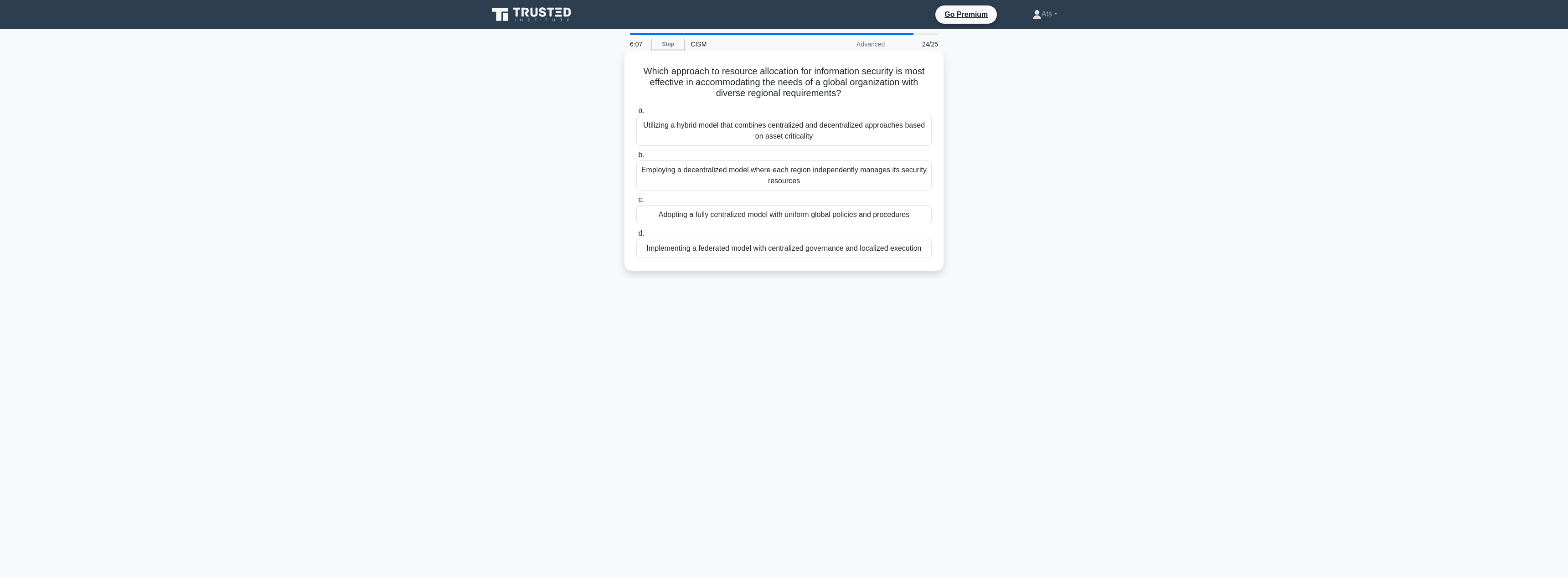
click at [838, 151] on label "b. Employing a decentralized model where each region independently manages its …" at bounding box center [783, 170] width 295 height 41
click at [636, 152] on input "b. Employing a decentralized model where each region independently manages its …" at bounding box center [636, 155] width 0 height 6
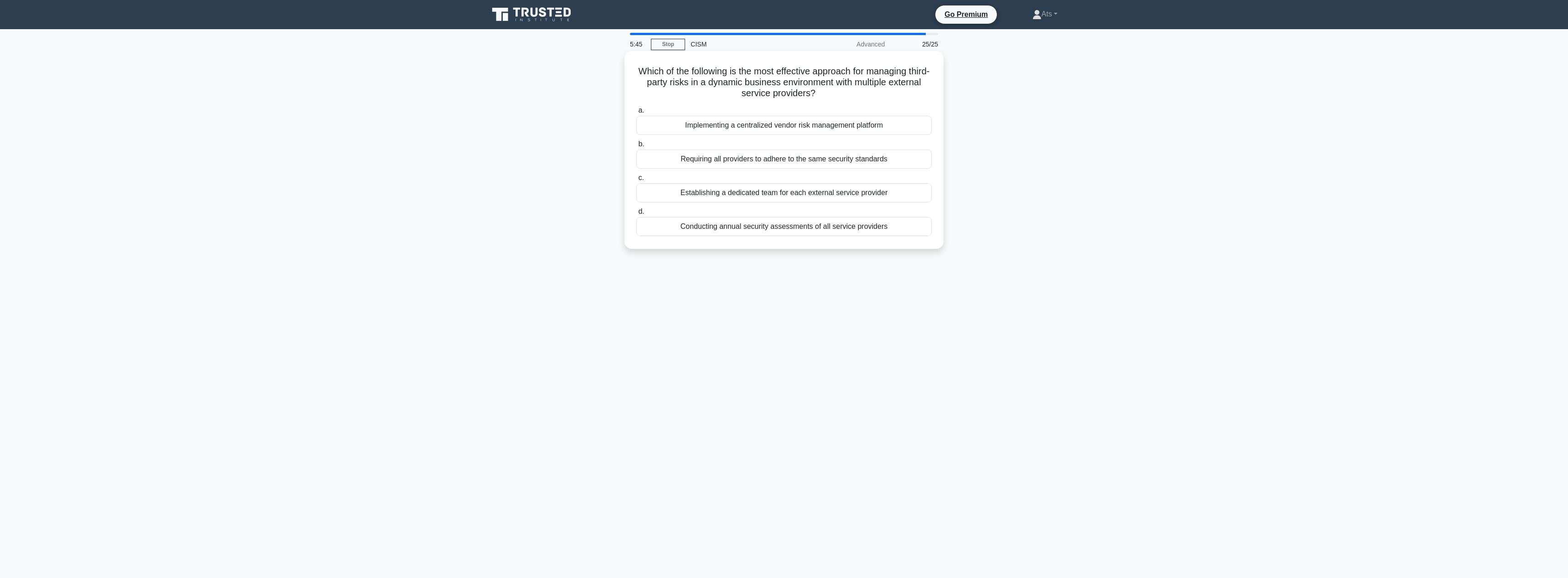
click at [867, 228] on div "Conducting annual security assessments of all service providers" at bounding box center [783, 226] width 295 height 19
click at [636, 215] on input "d. Conducting annual security assessments of all service providers" at bounding box center [636, 212] width 0 height 6
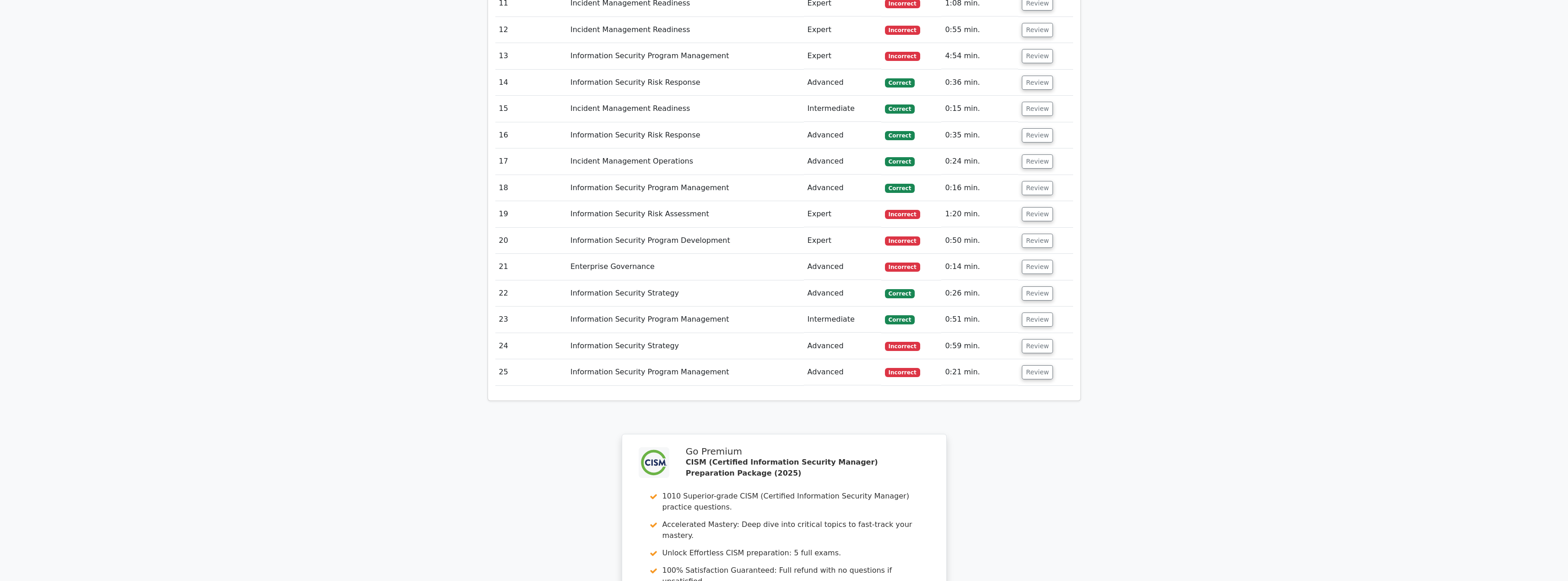
scroll to position [1904, 0]
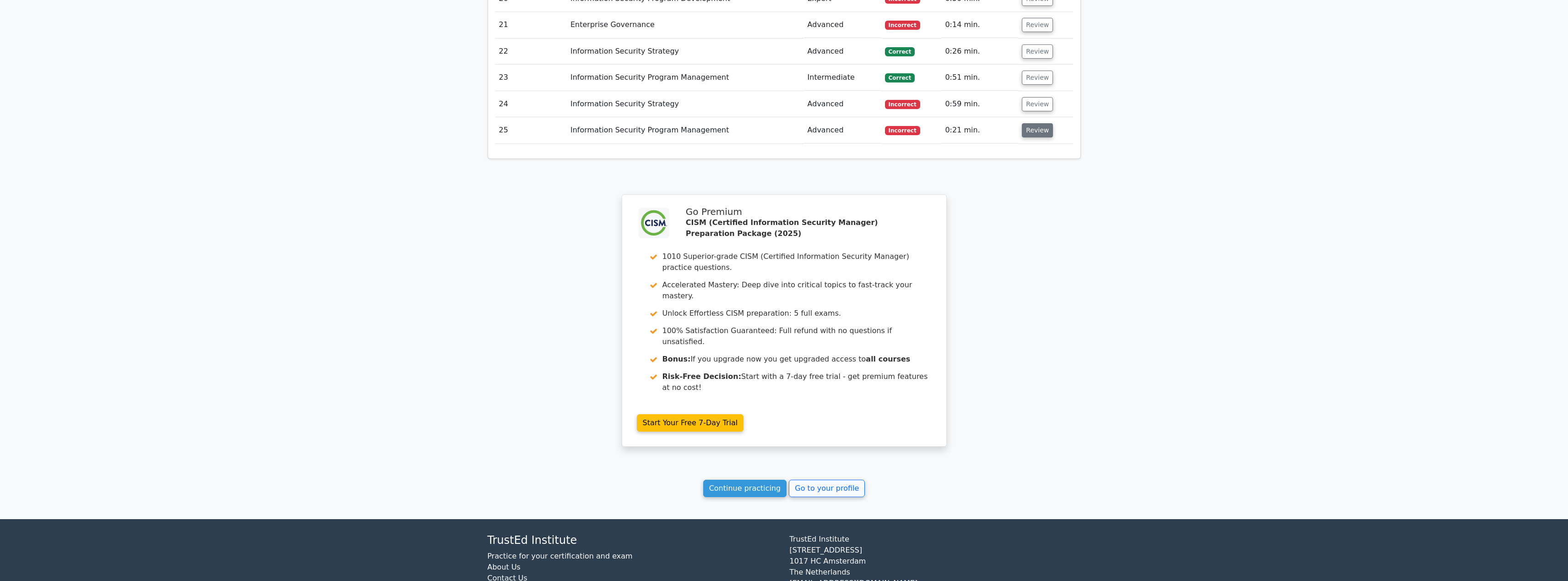
click at [1023, 123] on button "Review" at bounding box center [1037, 130] width 31 height 14
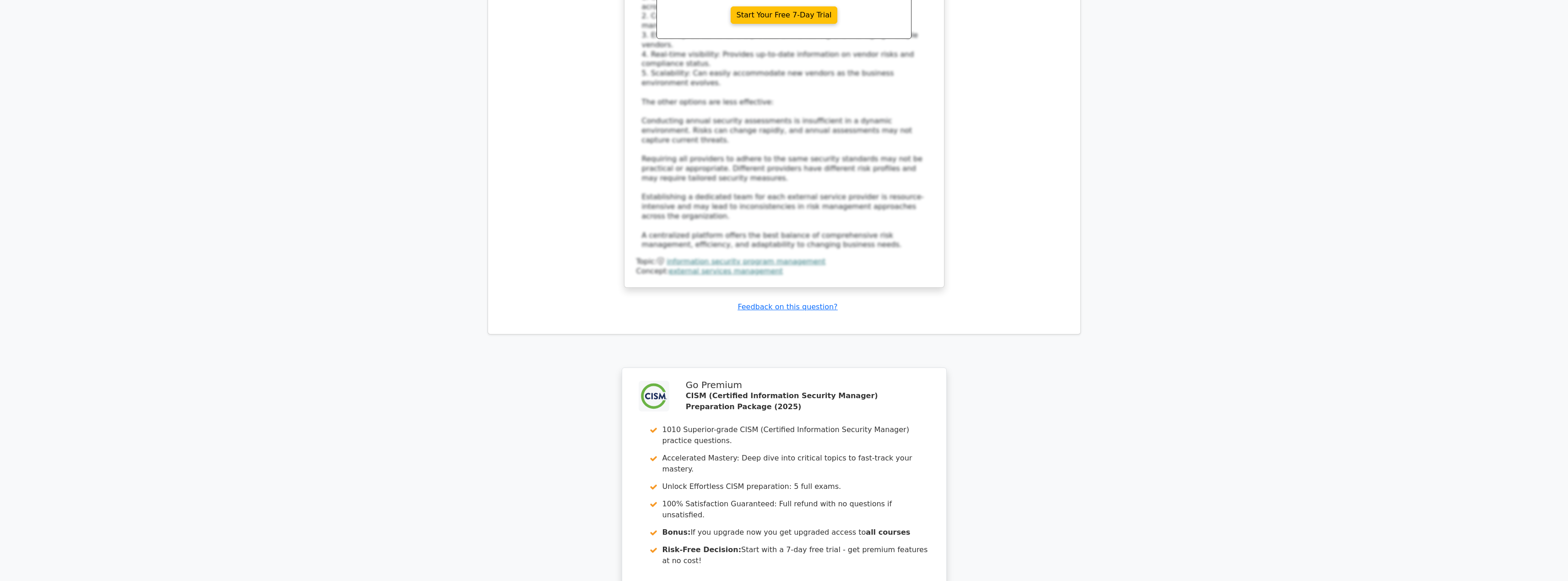
scroll to position [2459, 0]
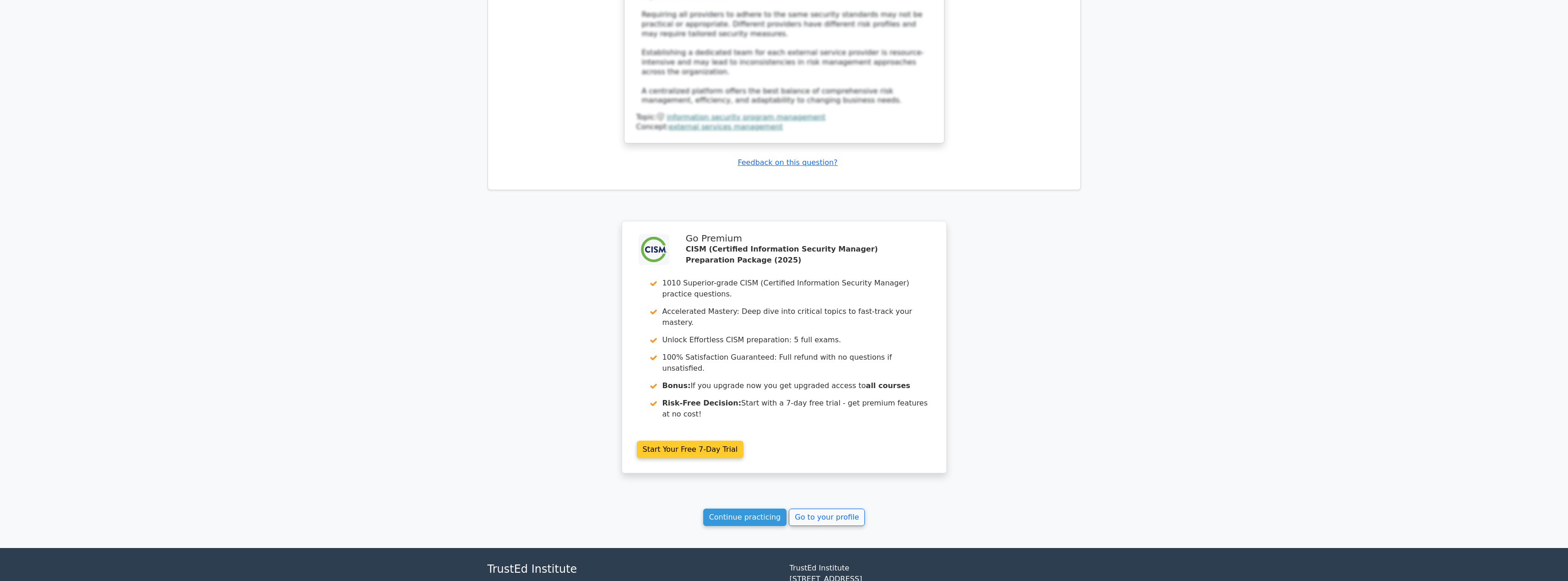
click at [704, 440] on link "Start Your Free 7-Day Trial" at bounding box center [690, 449] width 107 height 17
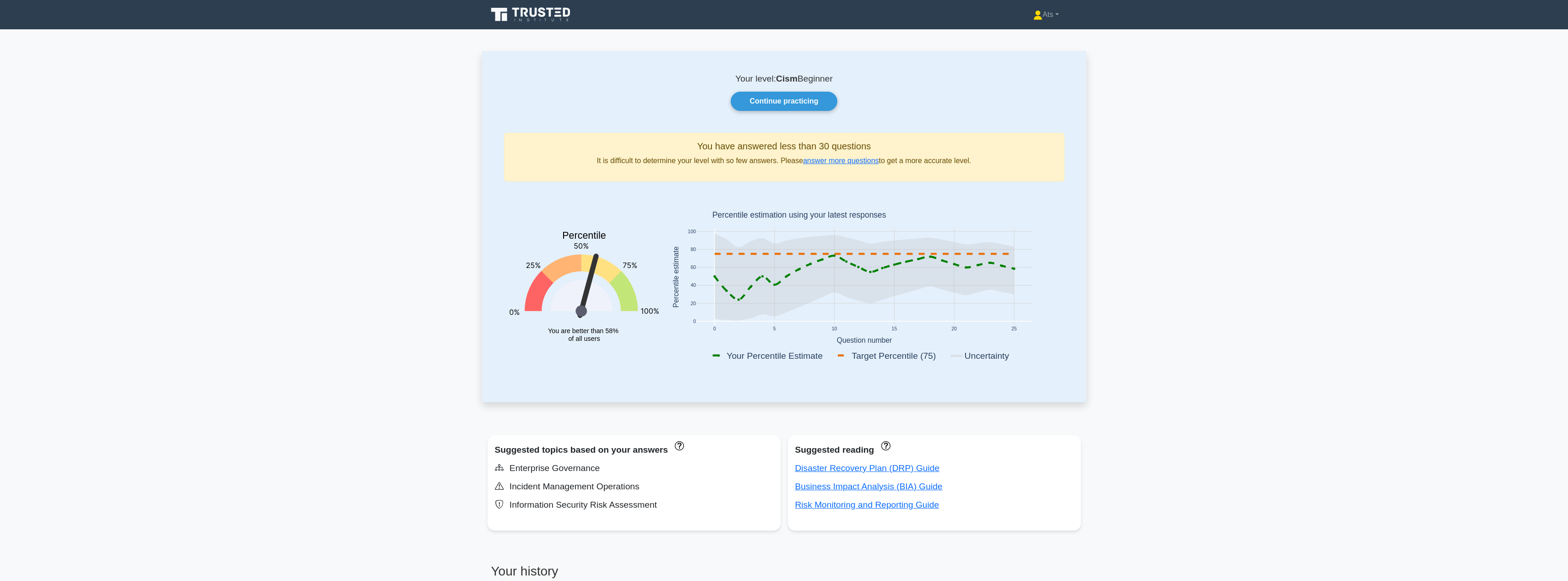
click at [1257, 176] on main "Your level: Cism Beginner Continue practicing You have answered less than 30 qu…" at bounding box center [784, 424] width 1568 height 791
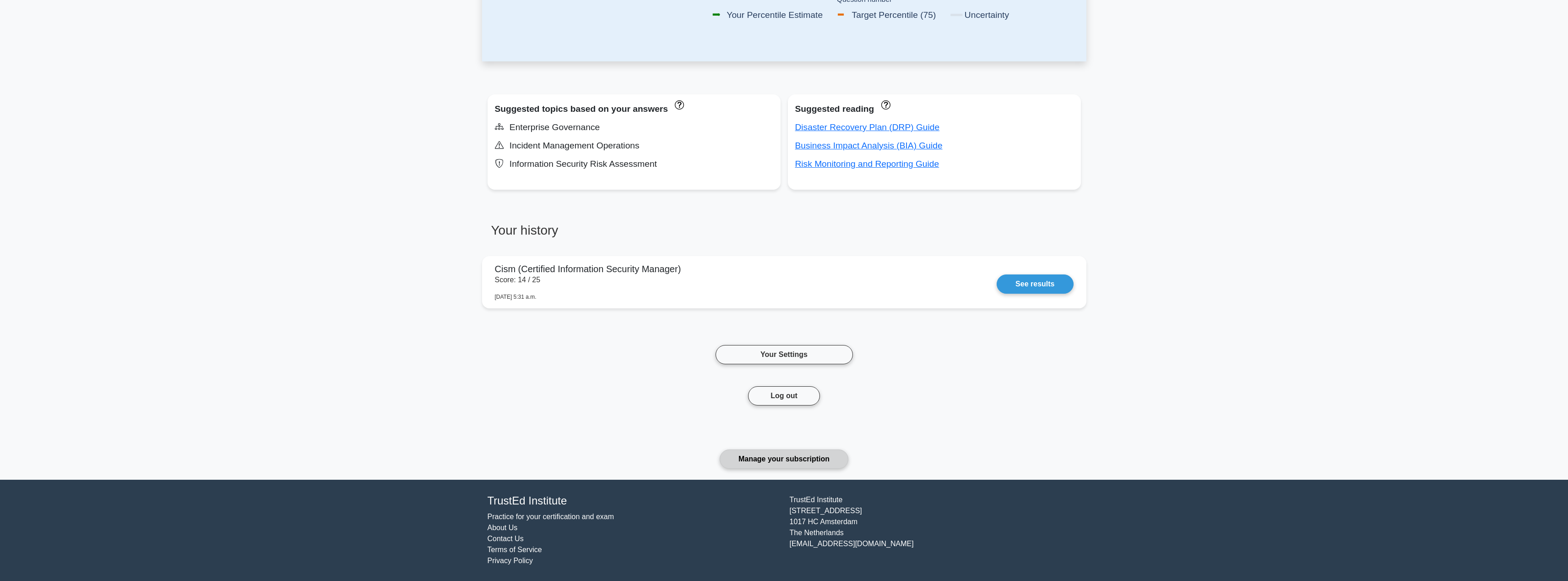
click at [776, 456] on link "Manage your subscription" at bounding box center [784, 459] width 128 height 19
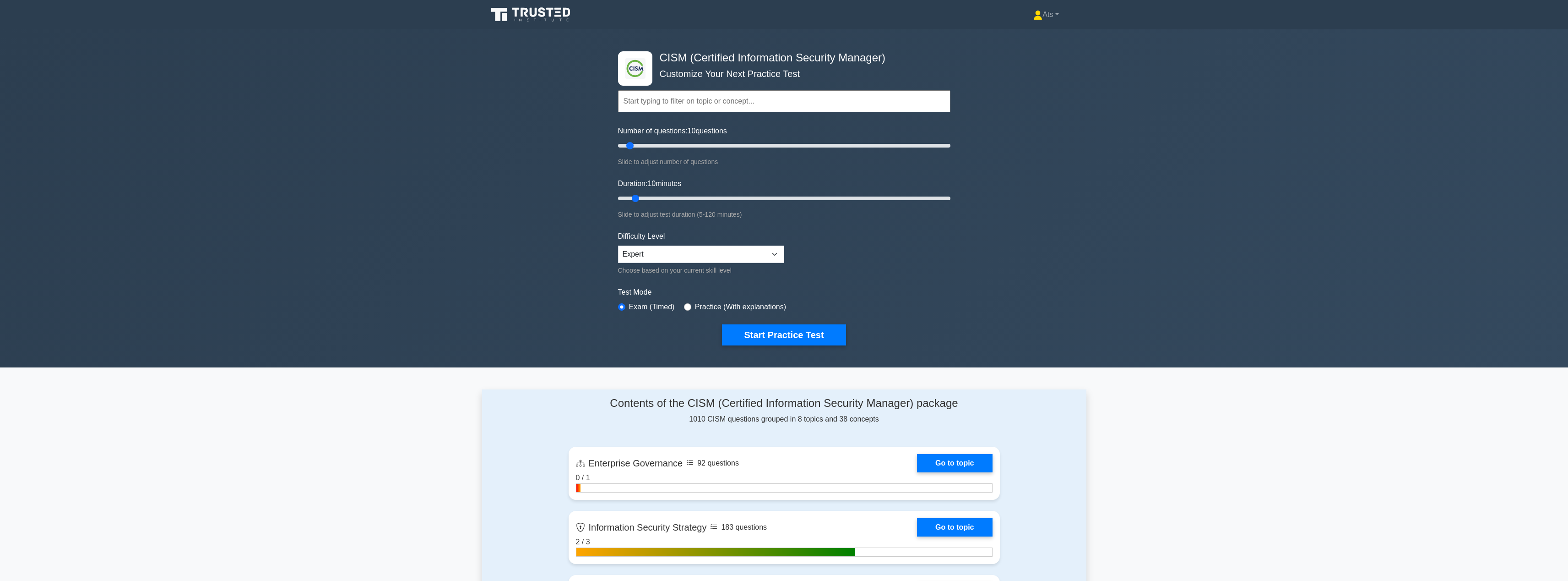
click at [1143, 182] on div ".clsa-1{fill:#f6f7f8;}.clsa-2{fill:#6bb345;}.clsa-3{fill:#1d2e5c;} CISM (Certif…" at bounding box center [784, 198] width 1568 height 338
click at [726, 257] on select "Beginner Intermediate Expert" at bounding box center [701, 254] width 166 height 17
select select "beginner"
click at [618, 245] on select "Beginner Intermediate Expert" at bounding box center [701, 254] width 166 height 17
click at [955, 243] on div ".clsa-1{fill:#f6f7f8;}.clsa-2{fill:#6bb345;}.clsa-3{fill:#1d2e5c;} CISM (Certif…" at bounding box center [784, 198] width 344 height 338
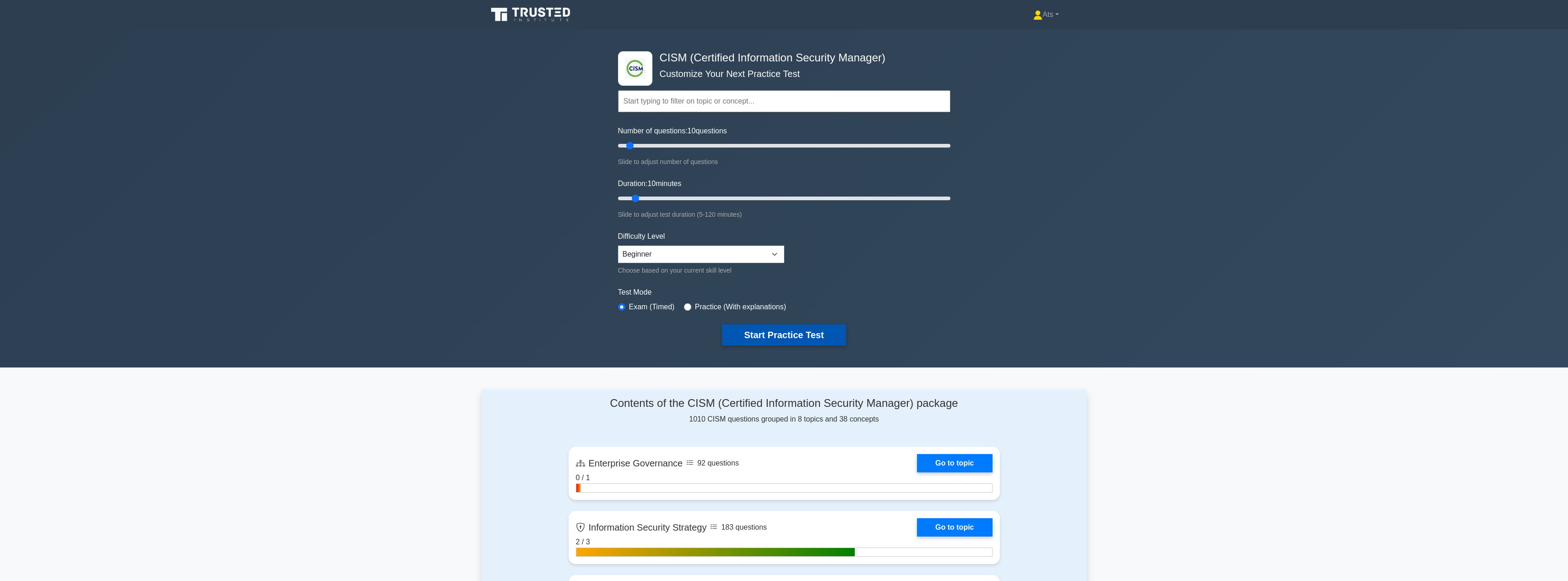
click at [762, 339] on button "Start Practice Test" at bounding box center [784, 335] width 123 height 21
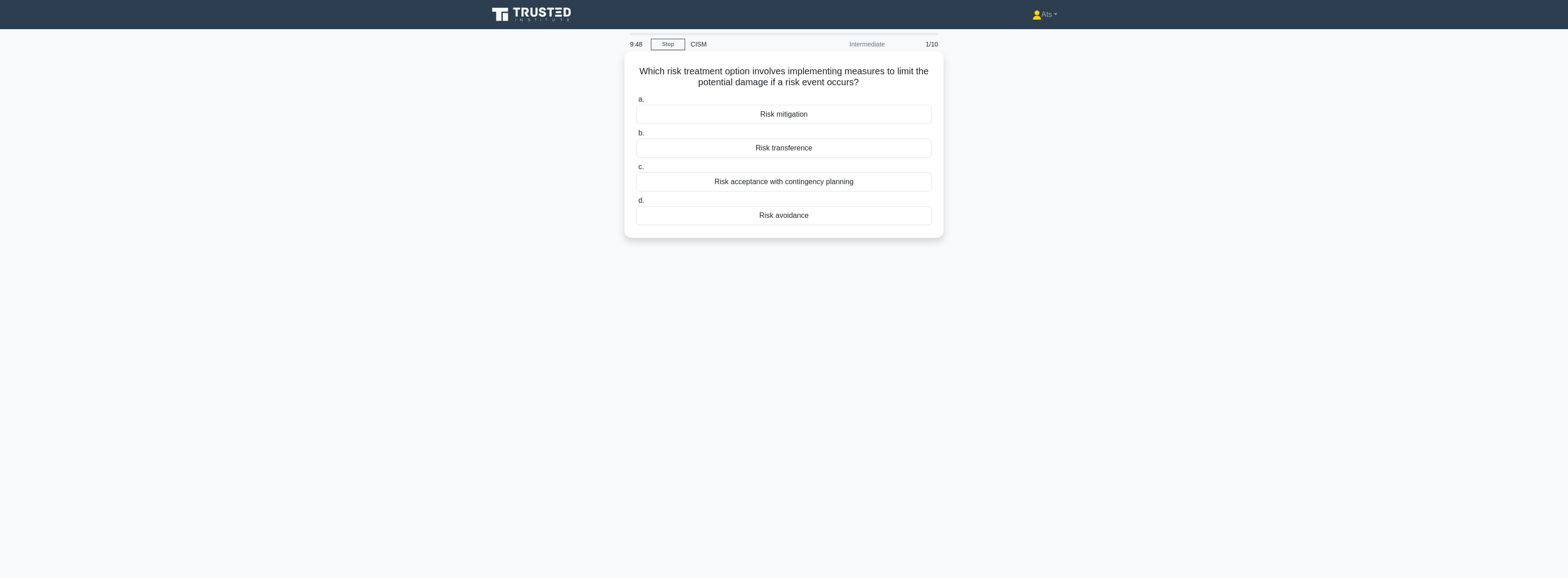
click at [792, 115] on div "Risk mitigation" at bounding box center [783, 114] width 295 height 19
click at [636, 102] on input "a. Risk mitigation" at bounding box center [636, 100] width 0 height 6
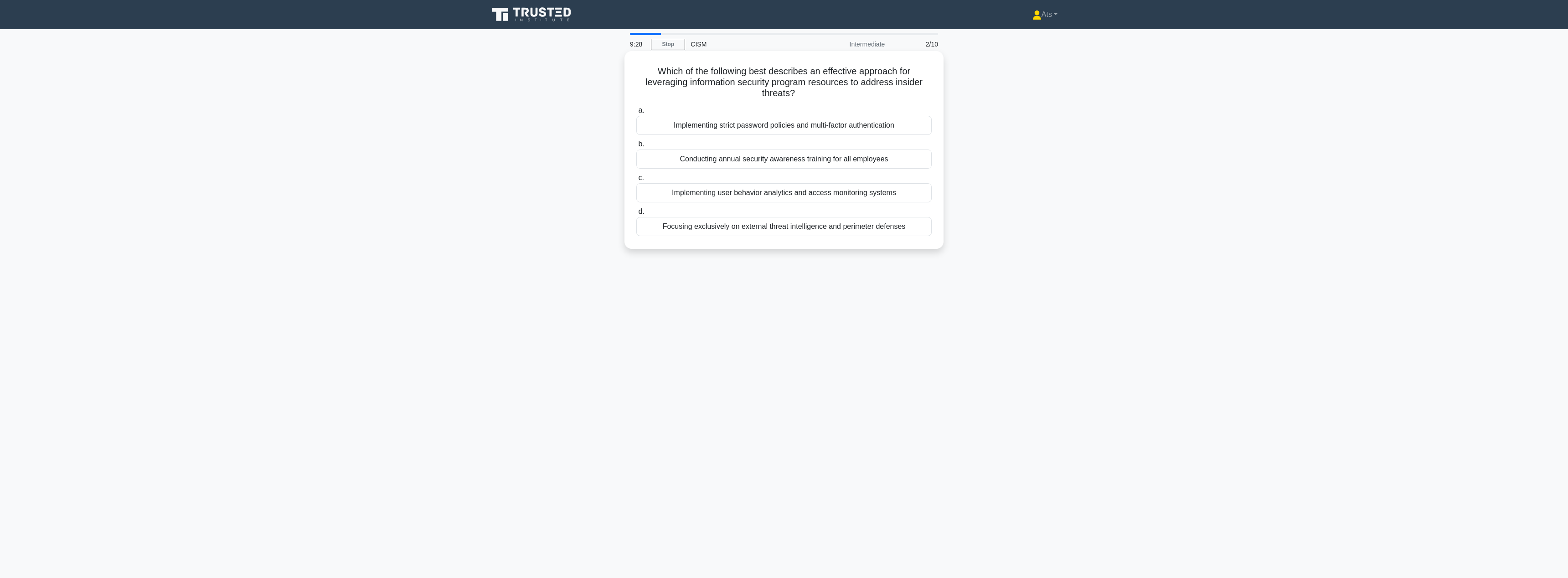
click at [886, 194] on div "Implementing user behavior analytics and access monitoring systems" at bounding box center [783, 192] width 295 height 19
click at [636, 181] on input "c. Implementing user behavior analytics and access monitoring systems" at bounding box center [636, 178] width 0 height 6
click at [825, 217] on div "Return on Investment (ROI) analysis" at bounding box center [783, 215] width 295 height 19
click at [636, 204] on input "d. Return on Investment (ROI) analysis" at bounding box center [636, 201] width 0 height 6
click at [824, 219] on div "Risk reduction through phased mitigation" at bounding box center [783, 215] width 295 height 19
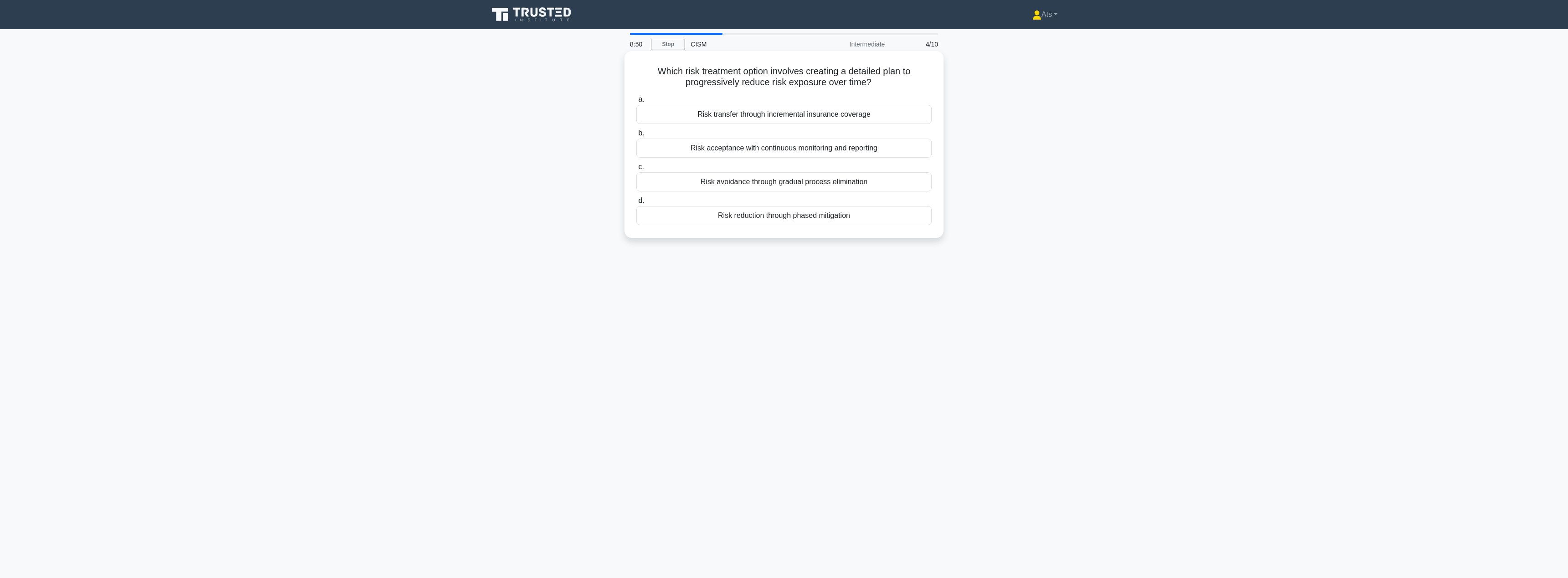
click at [636, 204] on input "d. Risk reduction through phased mitigation" at bounding box center [636, 201] width 0 height 6
click at [867, 218] on div "Information Security Manager" at bounding box center [783, 215] width 295 height 19
click at [636, 204] on input "d. Information Security Manager" at bounding box center [636, 201] width 0 height 6
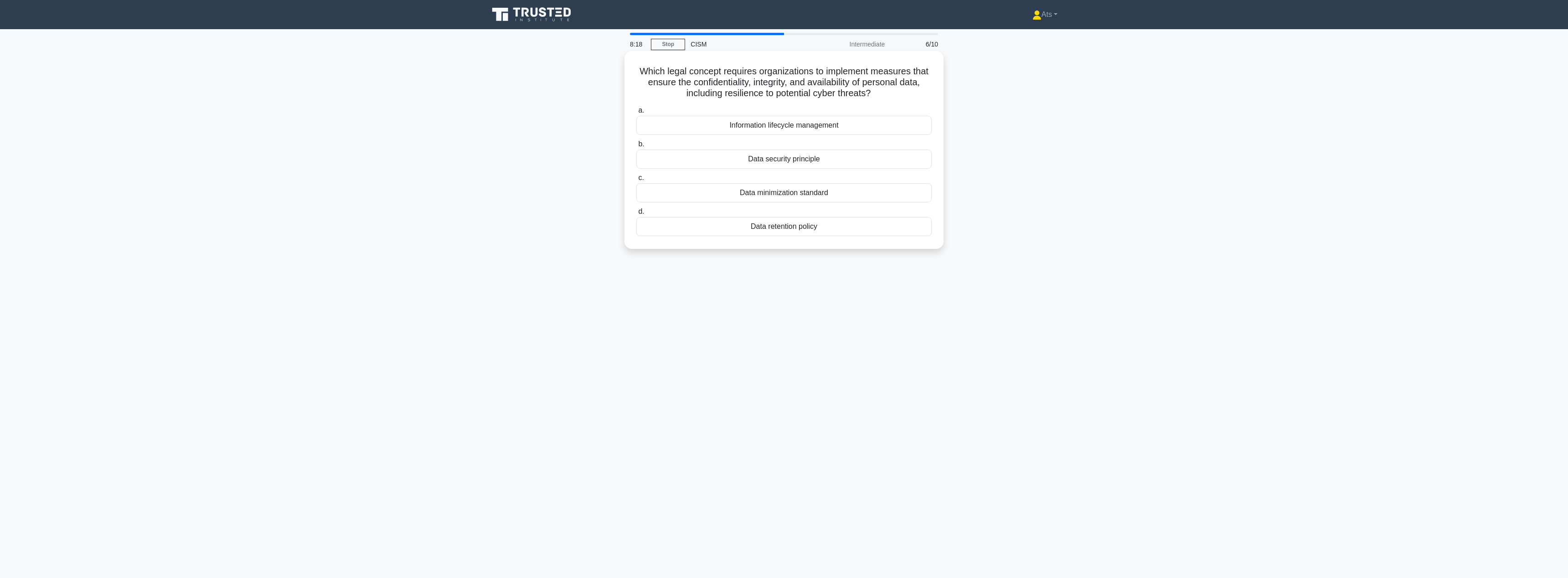
click at [777, 160] on div "Data security principle" at bounding box center [783, 159] width 295 height 19
click at [636, 147] on input "b. Data security principle" at bounding box center [636, 144] width 0 height 6
click at [838, 229] on div "Conducting post-incident reviews after each simulated attack" at bounding box center [783, 226] width 295 height 19
click at [636, 215] on input "d. Conducting post-incident reviews after each simulated attack" at bounding box center [636, 212] width 0 height 6
click at [808, 159] on div "Regulatory compliance documentation processes" at bounding box center [783, 159] width 295 height 19
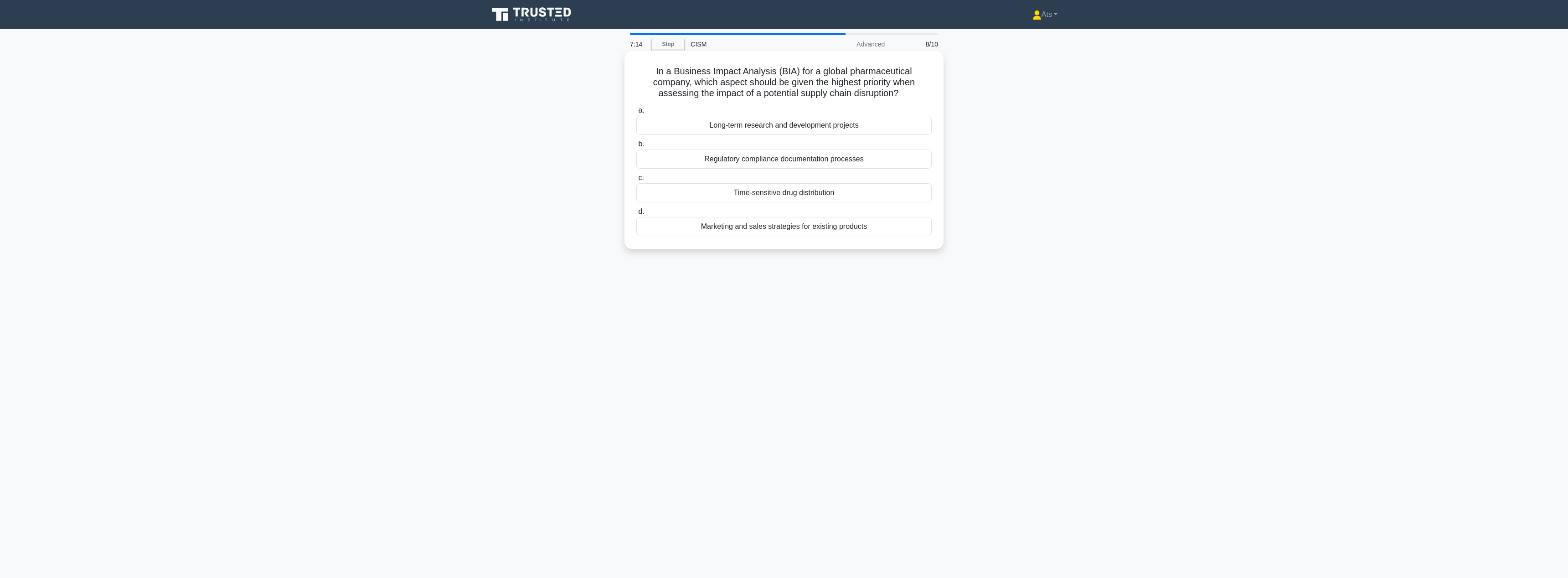
click at [636, 147] on input "b. Regulatory compliance documentation processes" at bounding box center [636, 144] width 0 height 6
click at [786, 108] on div "Regular policy reviews with input from threat intelligence teams" at bounding box center [783, 114] width 295 height 19
click at [636, 102] on input "a. Regular policy reviews with input from threat intelligence teams" at bounding box center [636, 100] width 0 height 6
click at [788, 223] on div "Time-sensitive delivery commitments" at bounding box center [783, 226] width 295 height 19
click at [636, 215] on input "d. Time-sensitive delivery commitments" at bounding box center [636, 212] width 0 height 6
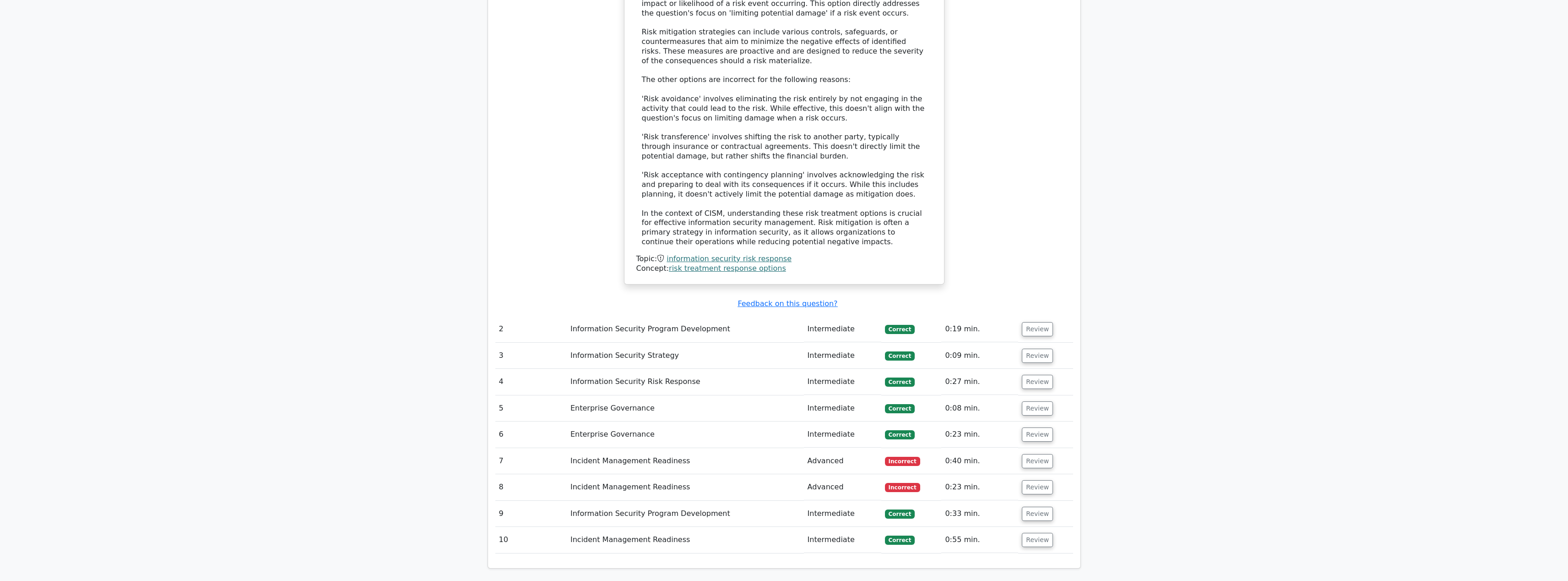
scroll to position [920, 0]
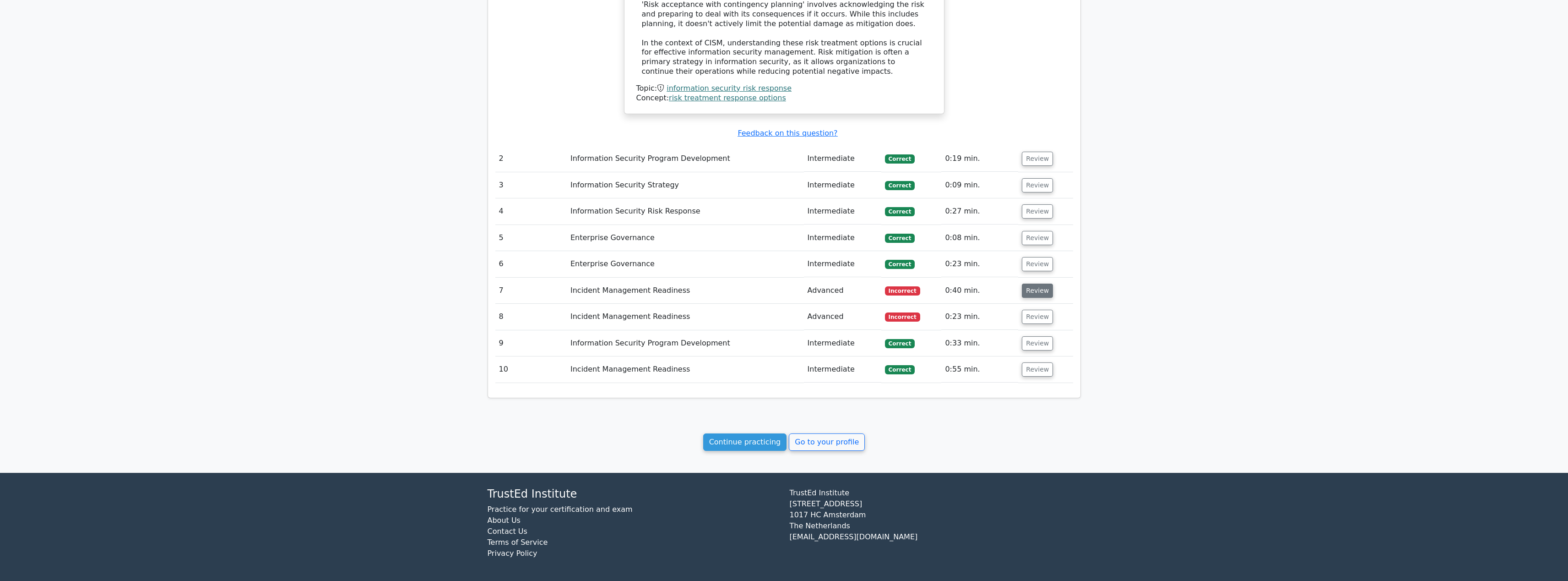
click at [1043, 284] on button "Review" at bounding box center [1037, 290] width 31 height 14
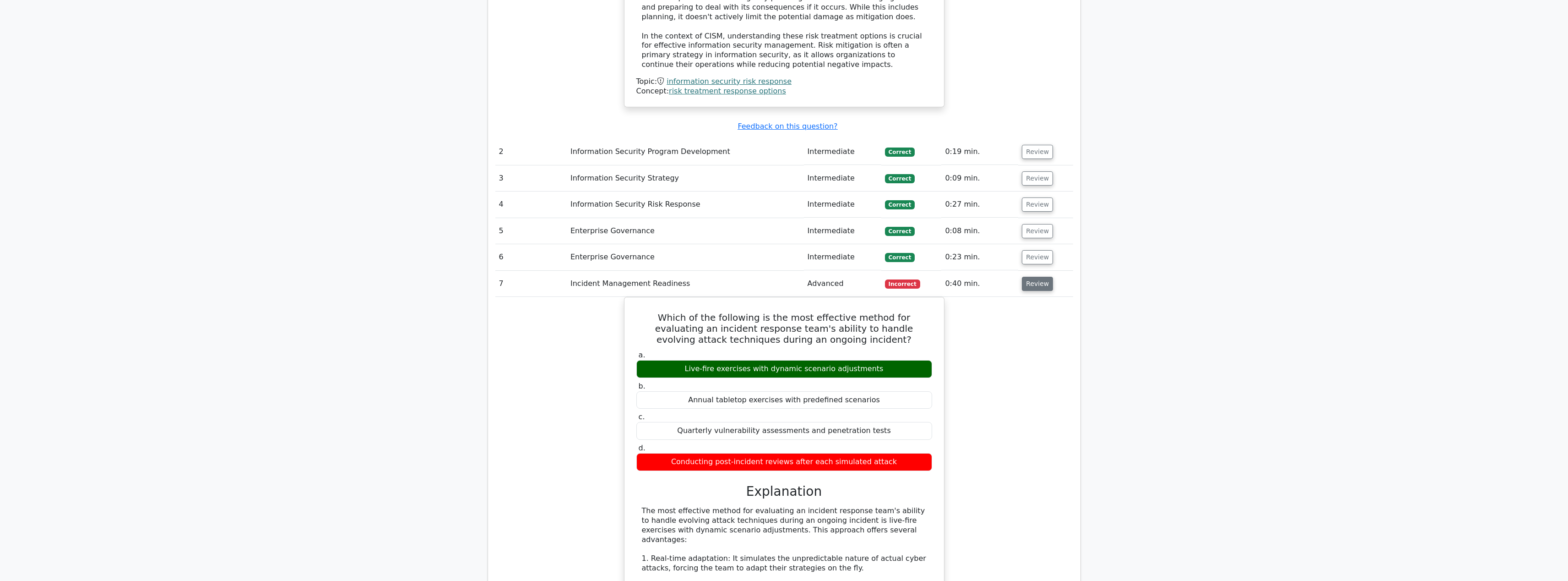
click at [1040, 289] on button "Review" at bounding box center [1037, 283] width 31 height 14
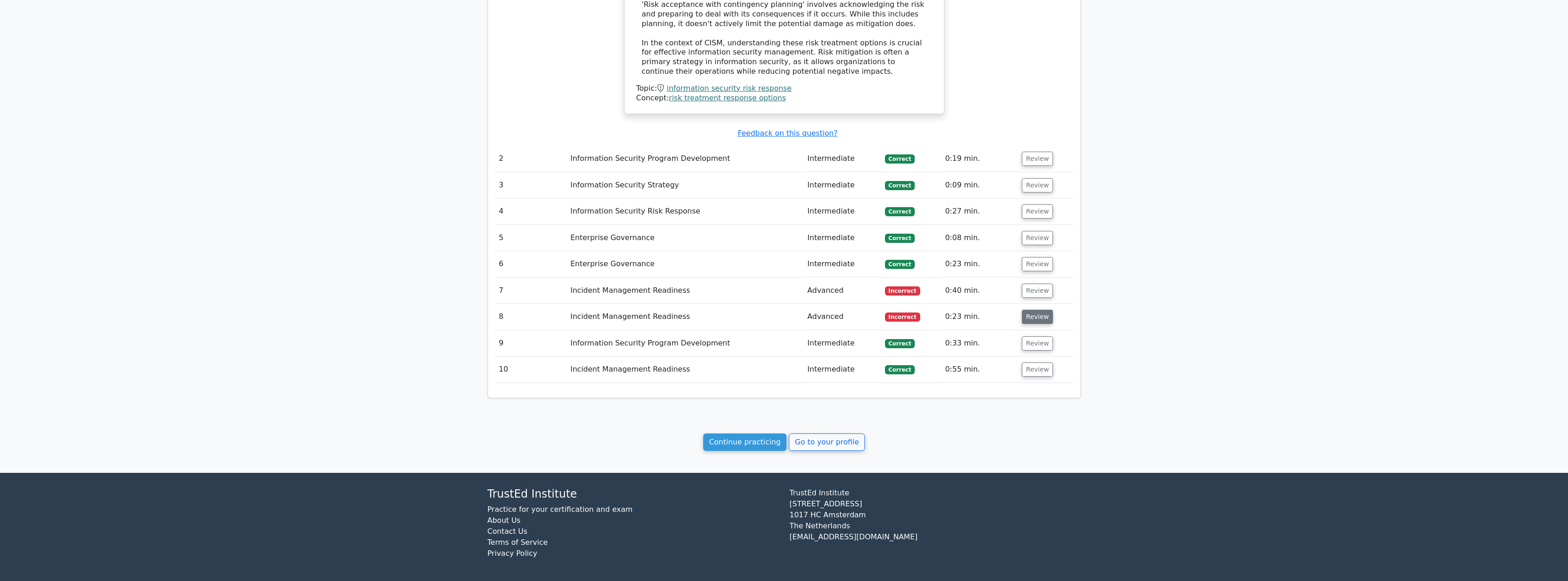
click at [1038, 309] on button "Review" at bounding box center [1037, 316] width 31 height 14
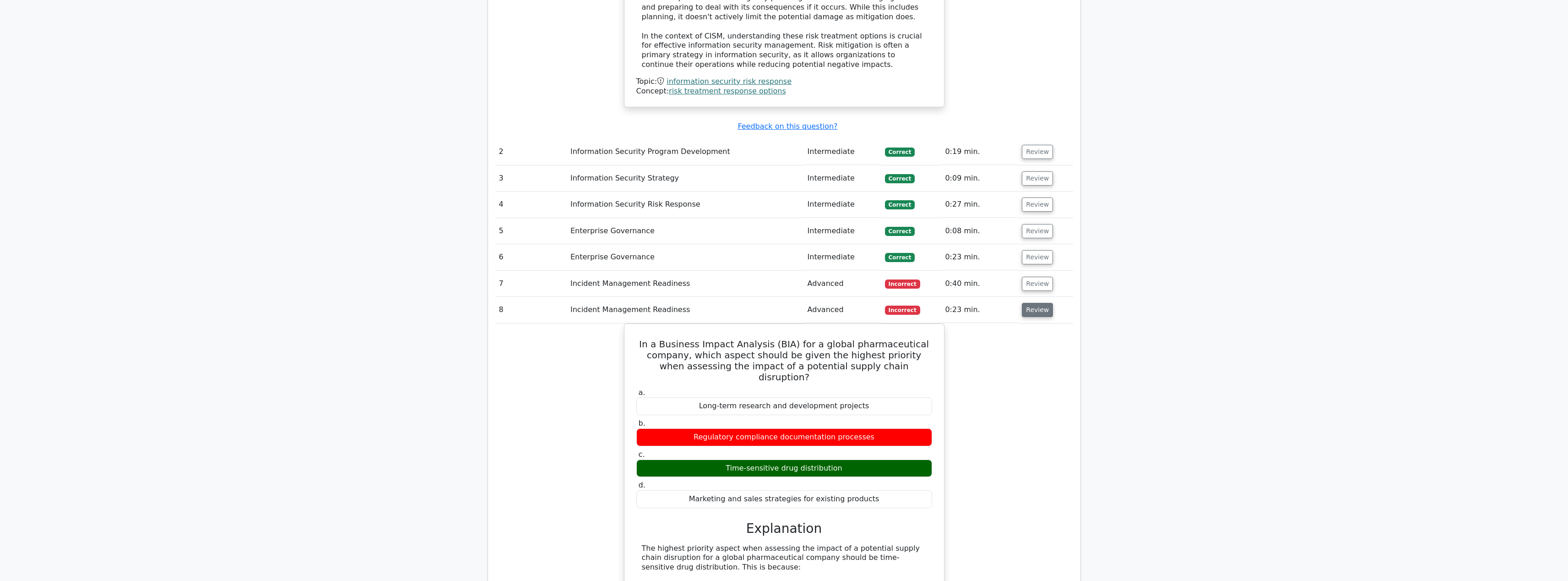
click at [1038, 309] on button "Review" at bounding box center [1037, 309] width 31 height 14
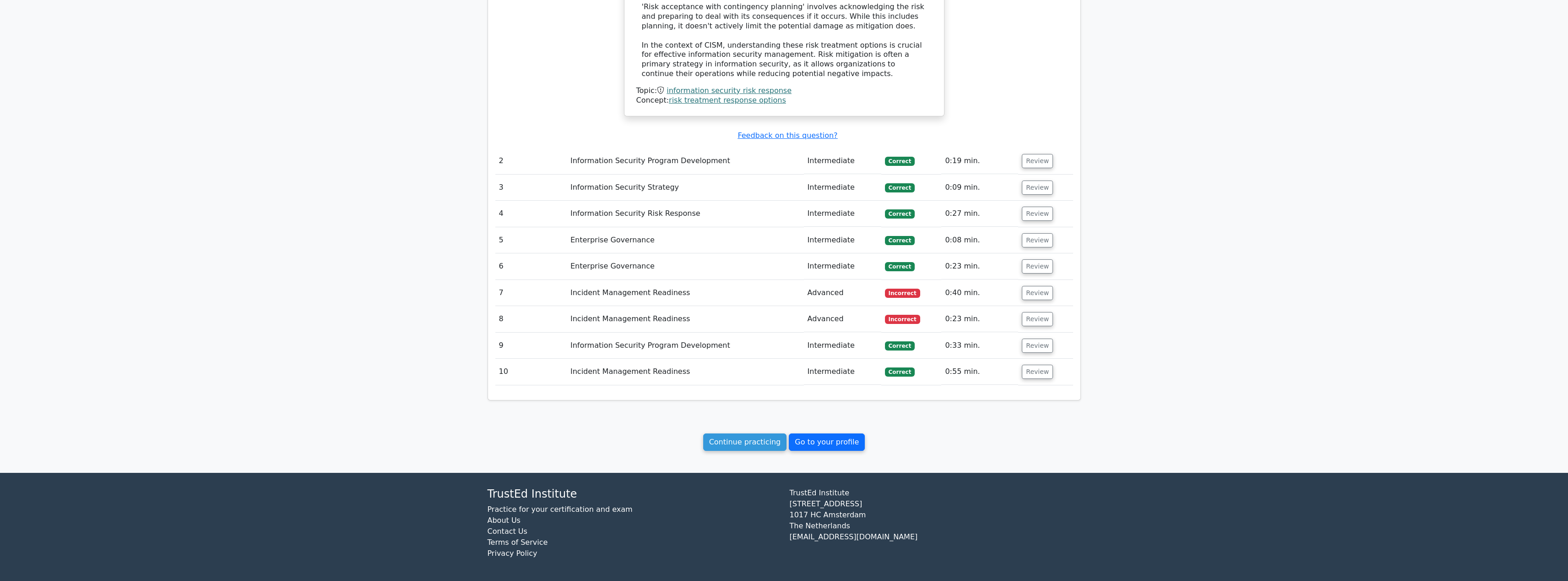
click at [830, 435] on link "Go to your profile" at bounding box center [826, 442] width 76 height 17
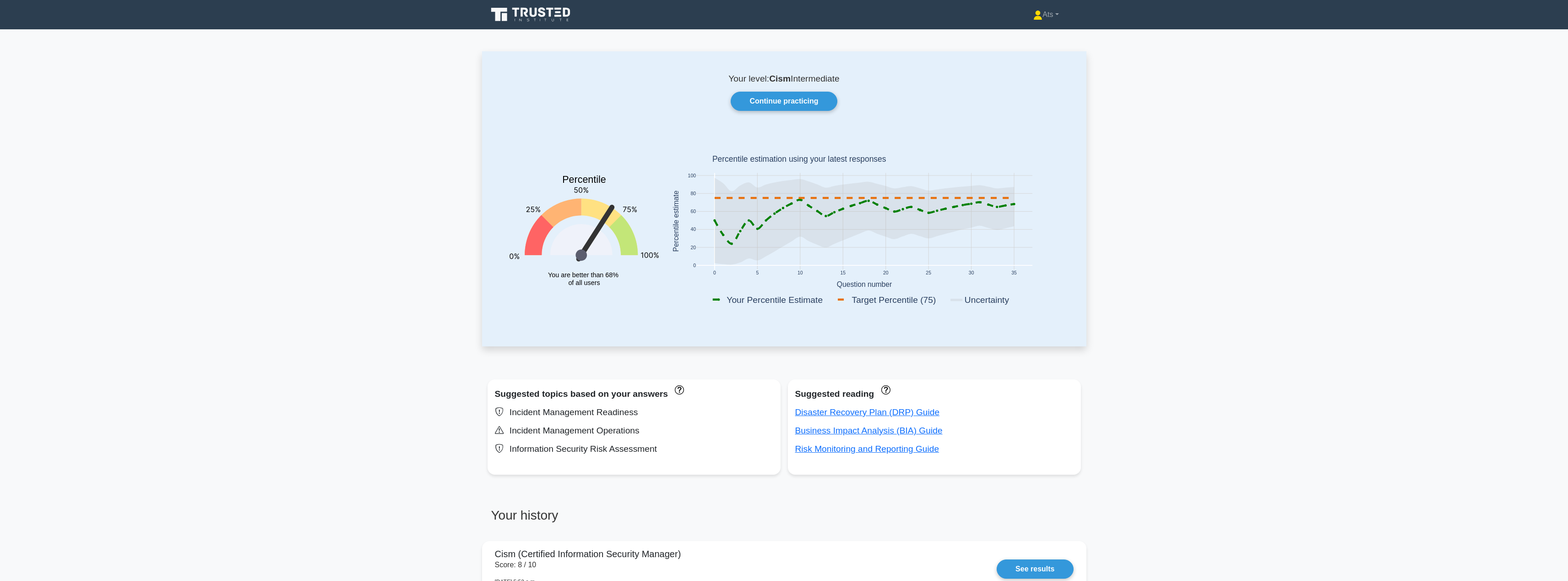
click at [1216, 316] on main "Your level: Cism Intermediate Continue practicing Percentile You are better tha…" at bounding box center [784, 430] width 1568 height 802
click at [1173, 142] on main "Your level: Cism Intermediate Continue practicing Percentile You are better tha…" at bounding box center [784, 430] width 1568 height 802
click at [756, 300] on rect at bounding box center [772, 299] width 124 height 13
click at [806, 102] on link "Continue practicing" at bounding box center [784, 101] width 106 height 19
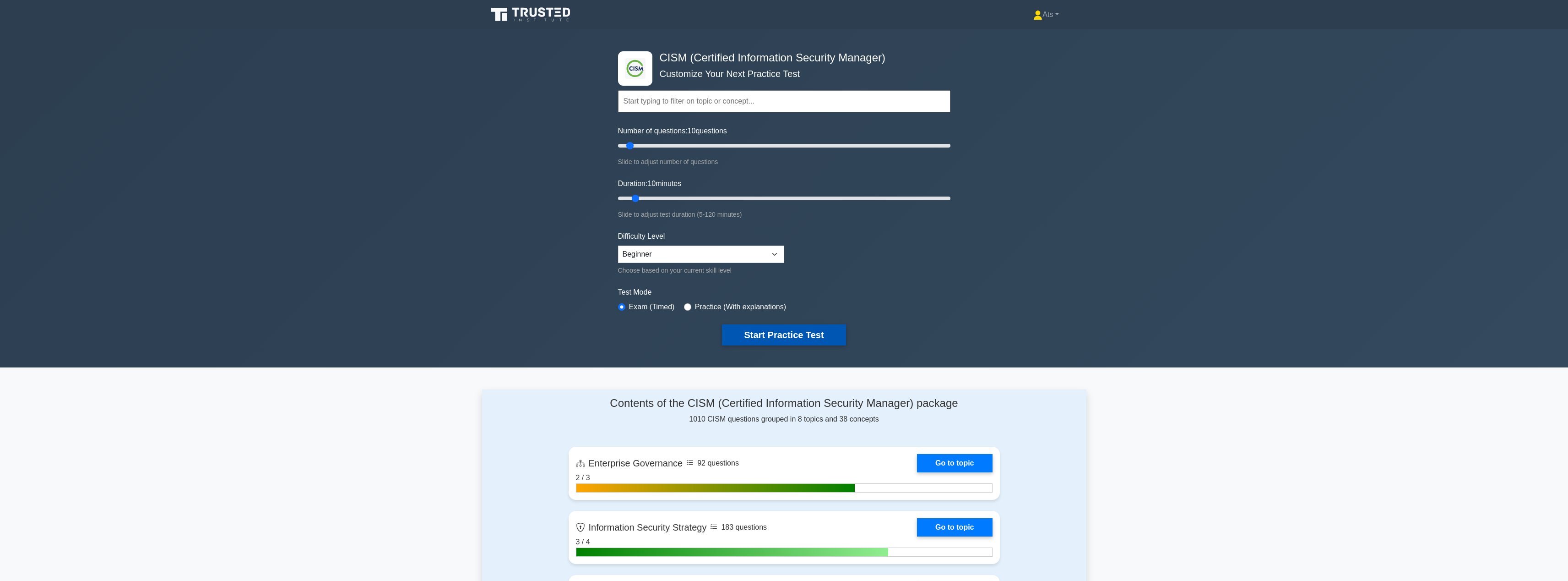
click at [809, 342] on button "Start Practice Test" at bounding box center [784, 335] width 123 height 21
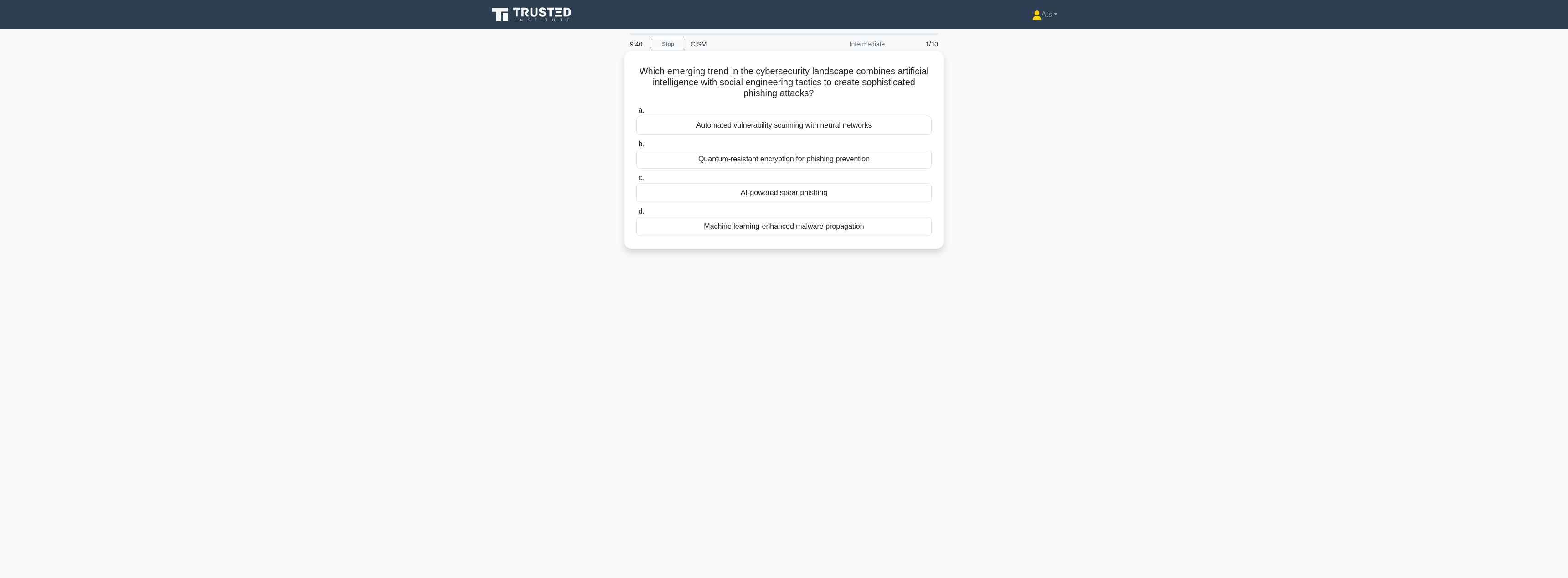
click at [823, 192] on div "AI-powered spear phishing" at bounding box center [783, 192] width 295 height 19
click at [636, 181] on input "c. AI-powered spear phishing" at bounding box center [636, 178] width 0 height 6
click at [847, 179] on div "Aligning security initiatives with business objectives" at bounding box center [783, 181] width 295 height 19
click at [636, 170] on input "c. Aligning security initiatives with business objectives" at bounding box center [636, 167] width 0 height 6
click at [859, 142] on div "To provide a framework for process improvement across an organization" at bounding box center [783, 148] width 295 height 19
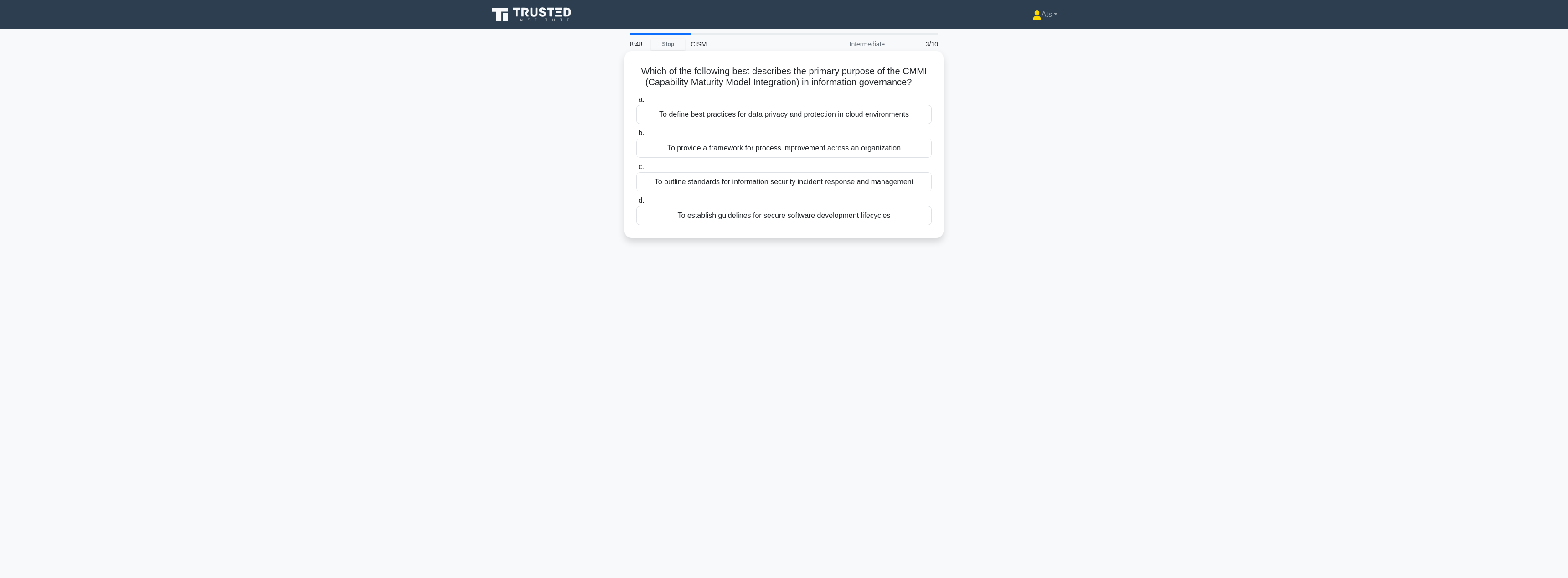
click at [636, 136] on input "b. To provide a framework for process improvement across an organization" at bounding box center [636, 133] width 0 height 6
click at [825, 231] on div "Key Performance Indicators (KPIs)" at bounding box center [783, 226] width 295 height 19
click at [636, 215] on input "d. Key Performance Indicators (KPIs)" at bounding box center [636, 212] width 0 height 6
click at [795, 225] on div "Scenario-based risk analysis" at bounding box center [783, 215] width 295 height 19
click at [636, 204] on input "d. Scenario-based risk analysis" at bounding box center [636, 201] width 0 height 6
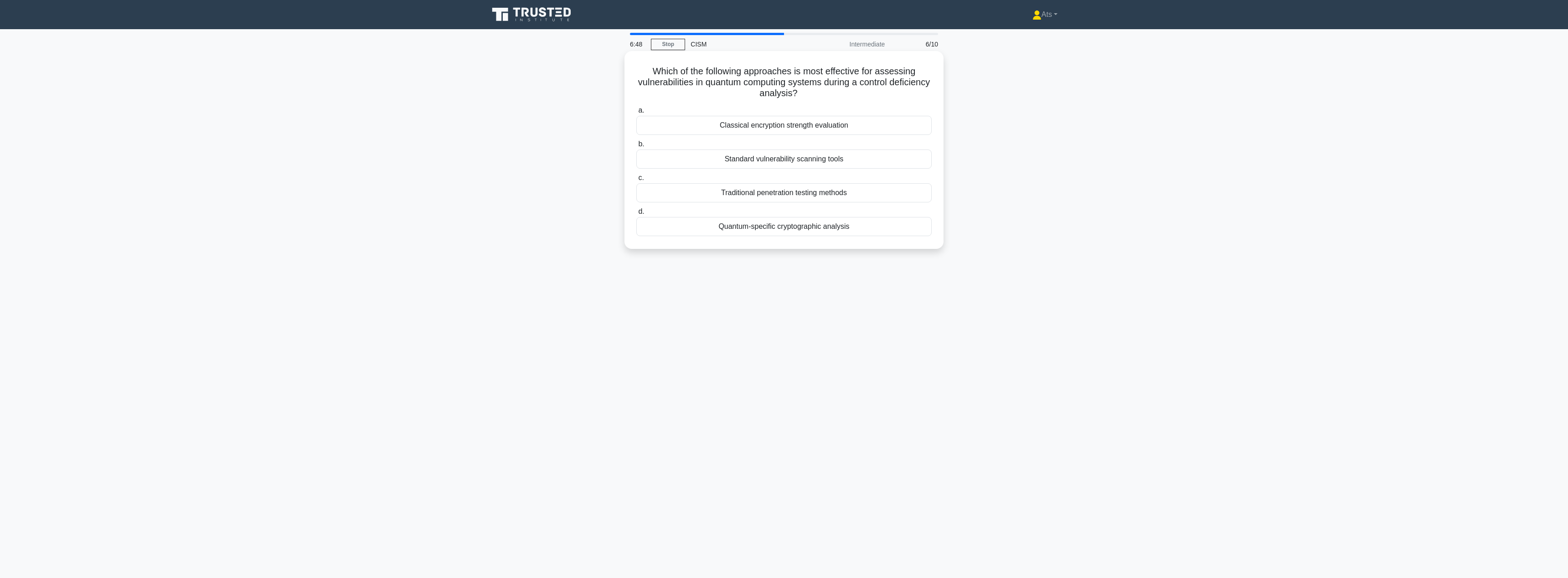
click at [867, 228] on div "Quantum-specific cryptographic analysis" at bounding box center [783, 226] width 295 height 19
click at [636, 215] on input "d. Quantum-specific cryptographic analysis" at bounding box center [636, 212] width 0 height 6
click at [855, 113] on div "Monthly email reminders about security policies" at bounding box center [783, 114] width 295 height 19
click at [636, 102] on input "a. Monthly email reminders about security policies" at bounding box center [636, 100] width 0 height 6
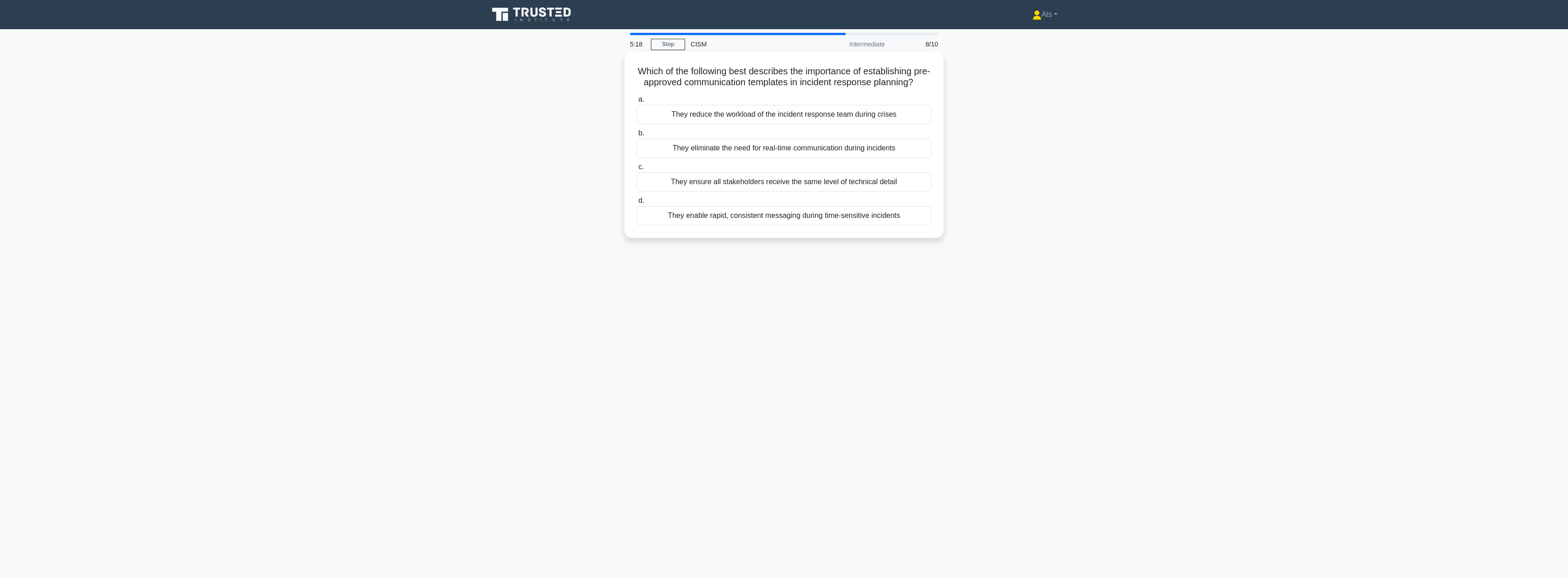
click at [870, 223] on div "They enable rapid, consistent messaging during time-sensitive incidents" at bounding box center [783, 215] width 295 height 19
click at [636, 204] on input "d. They enable rapid, consistent messaging during time-sensitive incidents" at bounding box center [636, 201] width 0 height 6
click at [803, 124] on div "Developing scenario-based training modules based on real incidents" at bounding box center [783, 125] width 295 height 19
click at [636, 113] on input "a. Developing scenario-based training modules based on real incidents" at bounding box center [636, 111] width 0 height 6
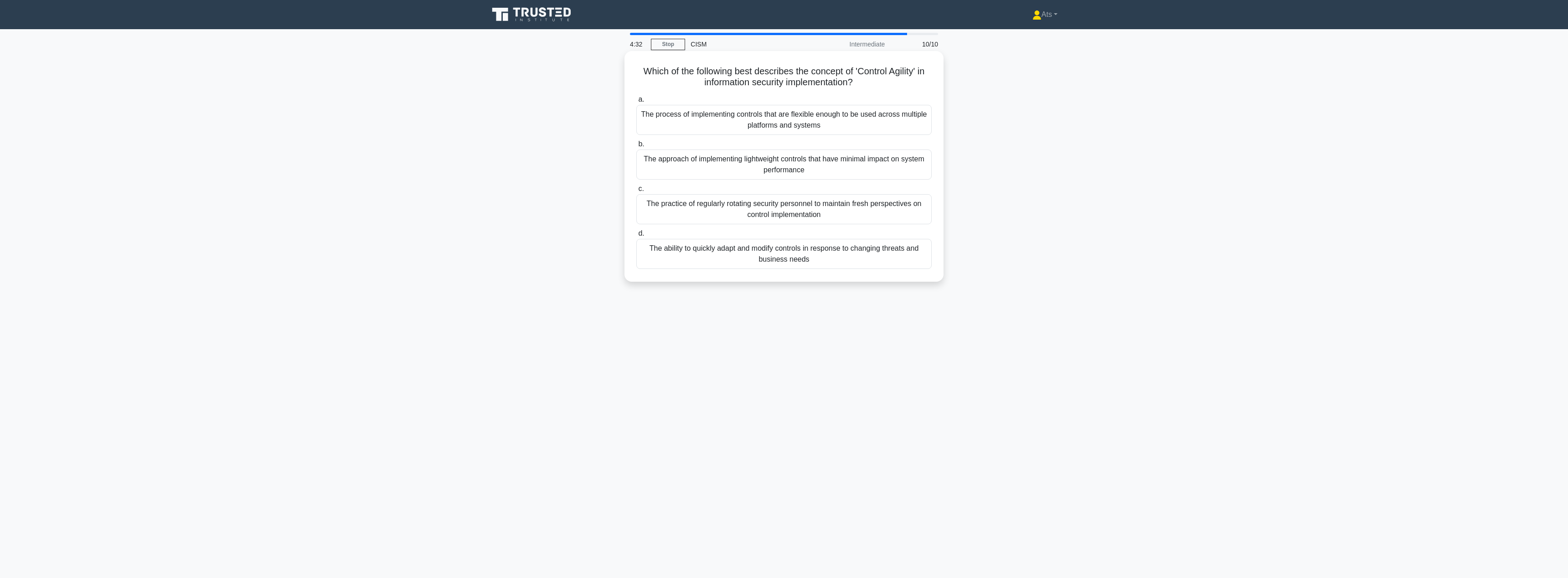
click at [902, 248] on div "The ability to quickly adapt and modify controls in response to changing threat…" at bounding box center [783, 253] width 295 height 30
click at [636, 237] on input "d. The ability to quickly adapt and modify controls in response to changing thr…" at bounding box center [636, 234] width 0 height 6
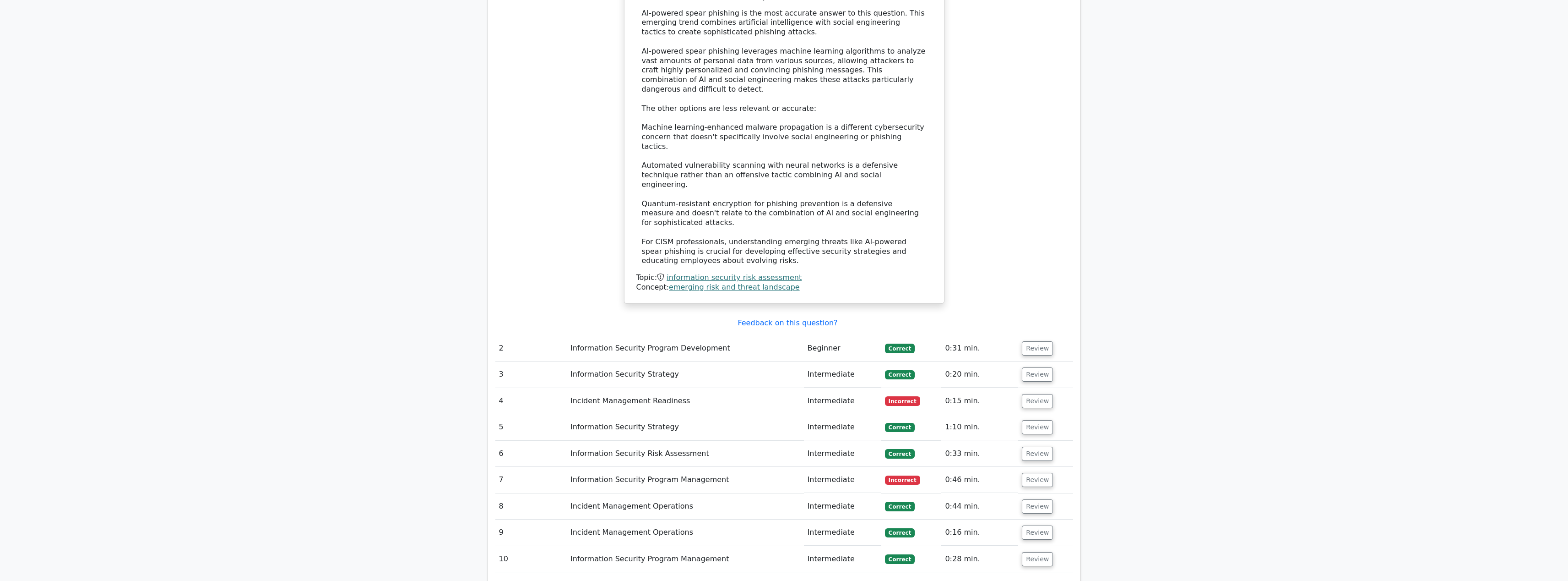
scroll to position [909, 0]
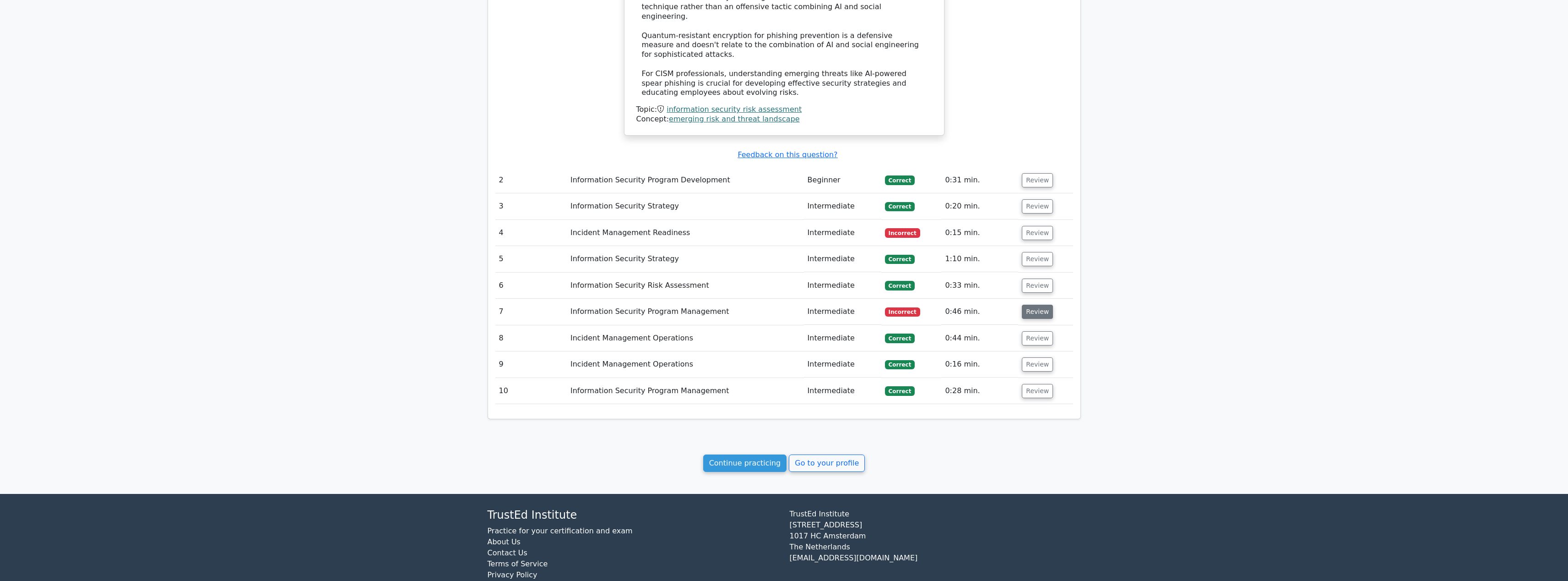
click at [1036, 305] on button "Review" at bounding box center [1037, 311] width 31 height 14
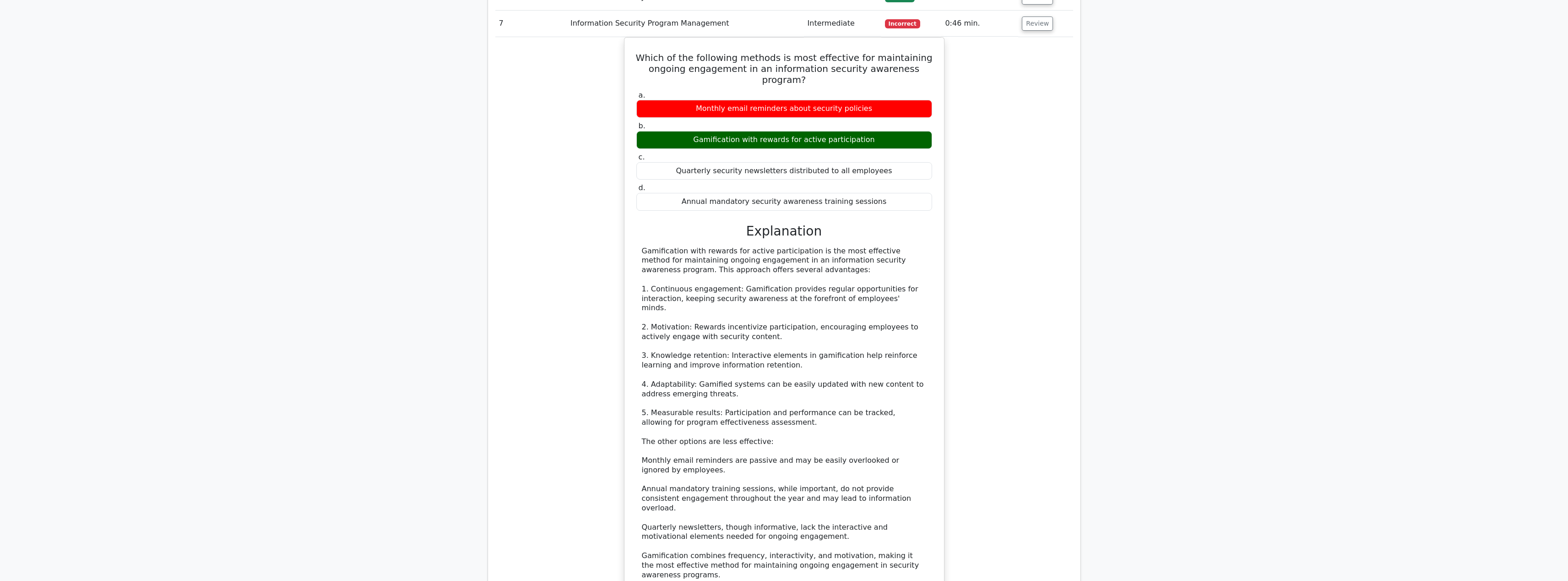
scroll to position [1347, 0]
